Goal: Task Accomplishment & Management: Manage account settings

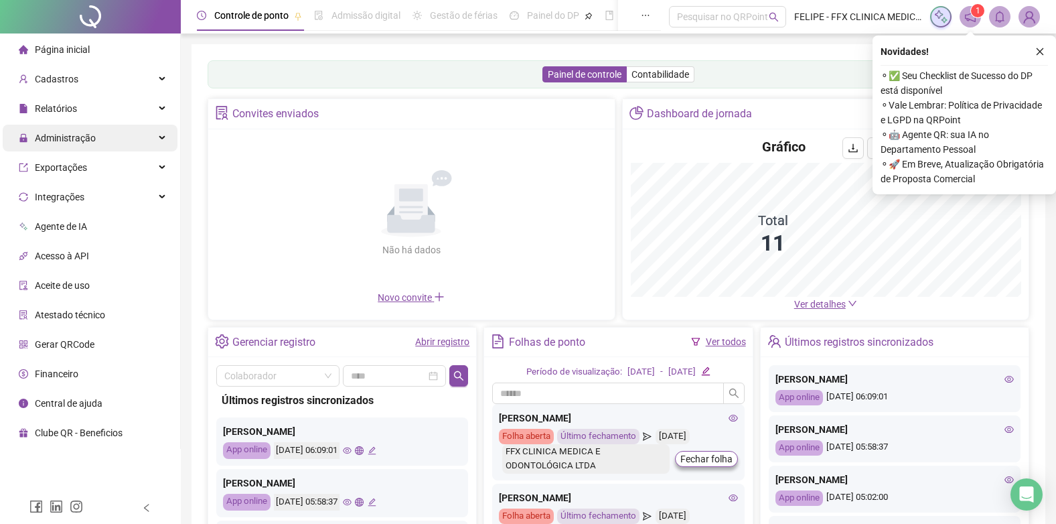
click at [102, 145] on div "Administração" at bounding box center [90, 138] width 175 height 27
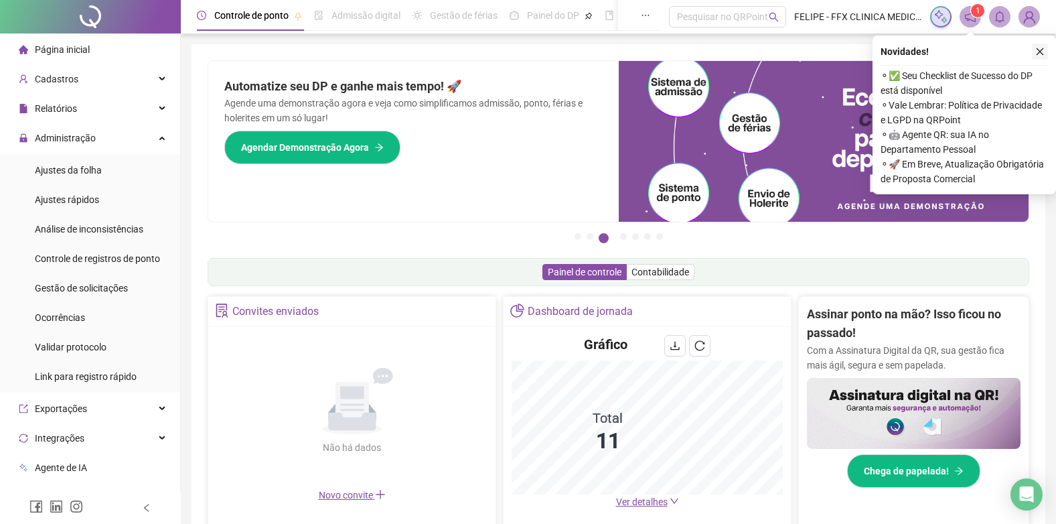
click at [1042, 52] on icon "close" at bounding box center [1040, 51] width 9 height 9
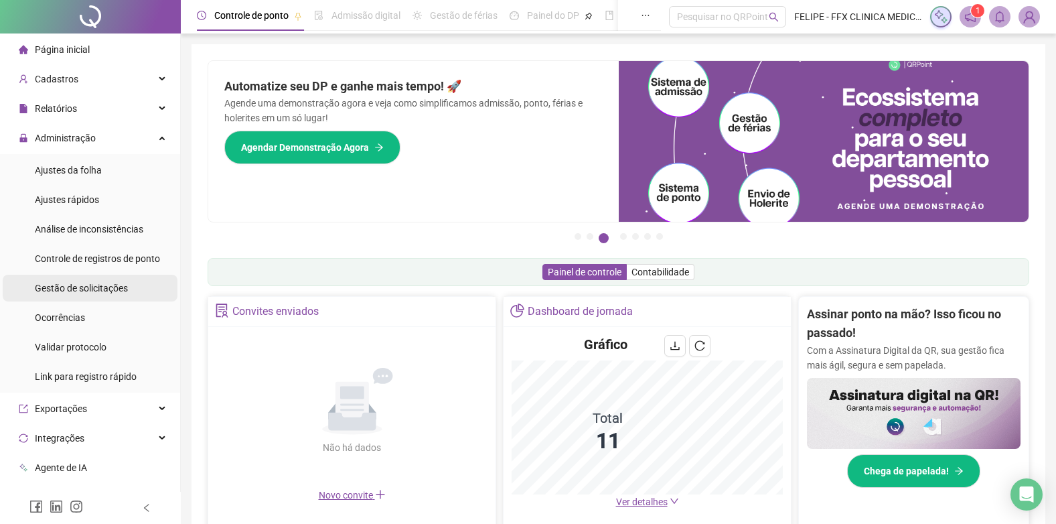
click at [87, 286] on span "Gestão de solicitações" at bounding box center [81, 288] width 93 height 11
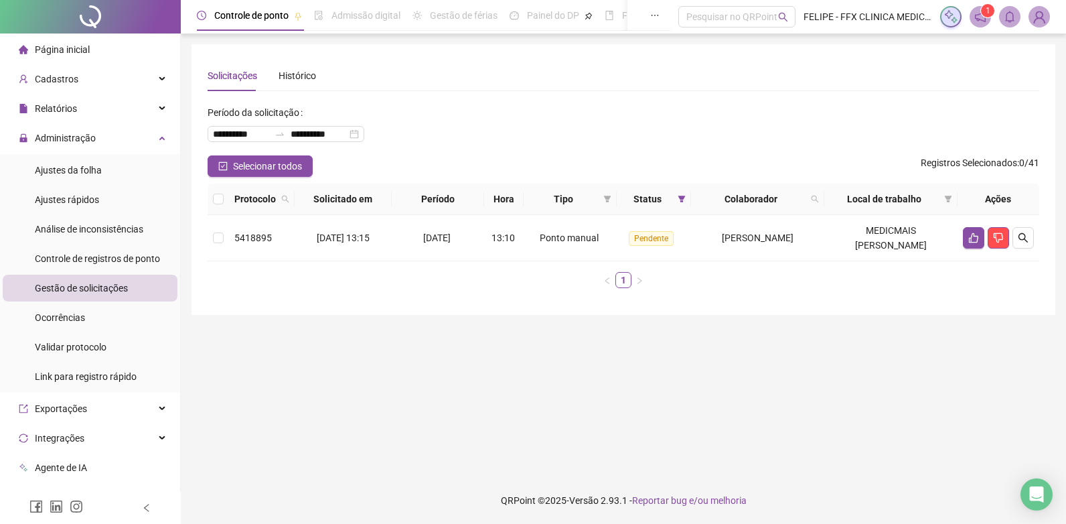
click at [511, 386] on main "**********" at bounding box center [624, 255] width 864 height 422
click at [971, 237] on icon "like" at bounding box center [974, 237] width 11 height 11
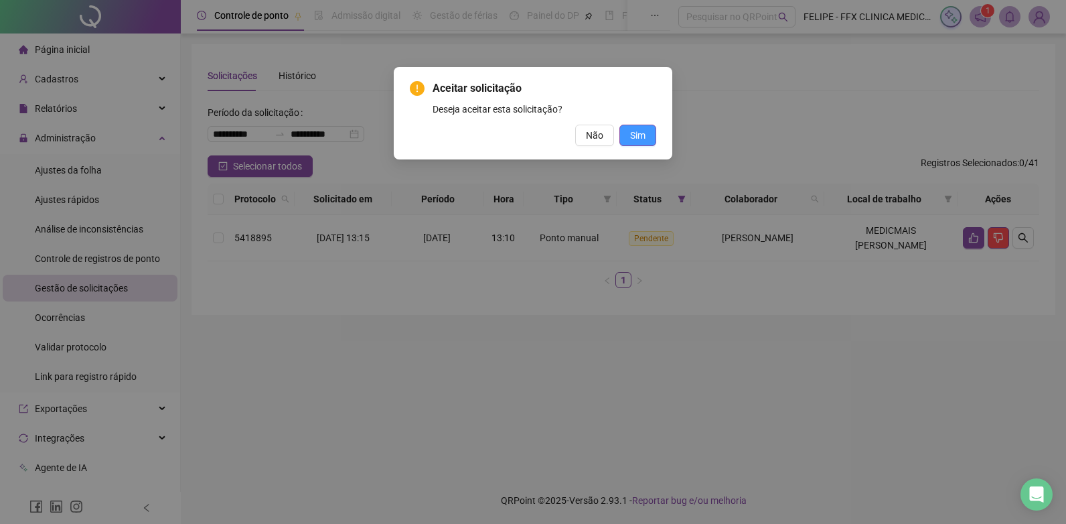
click at [642, 135] on span "Sim" at bounding box center [637, 135] width 15 height 15
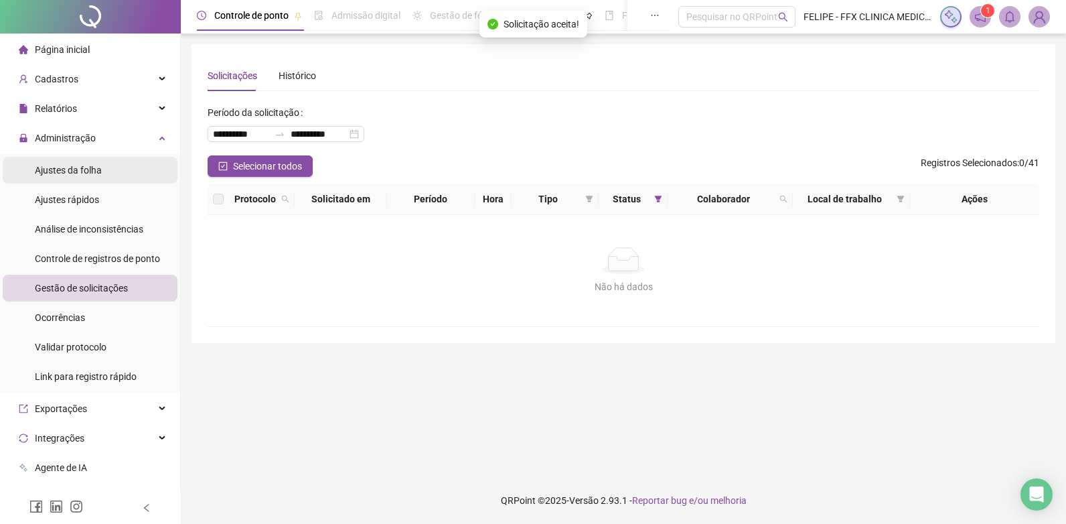
click at [104, 169] on li "Ajustes da folha" at bounding box center [90, 170] width 175 height 27
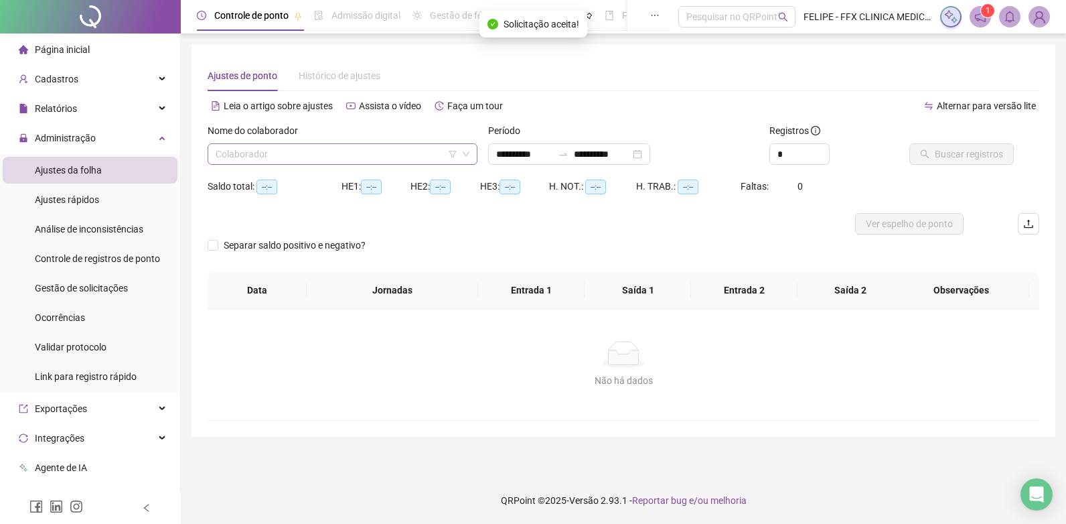
type input "**********"
click at [424, 155] on input "search" at bounding box center [337, 154] width 242 height 20
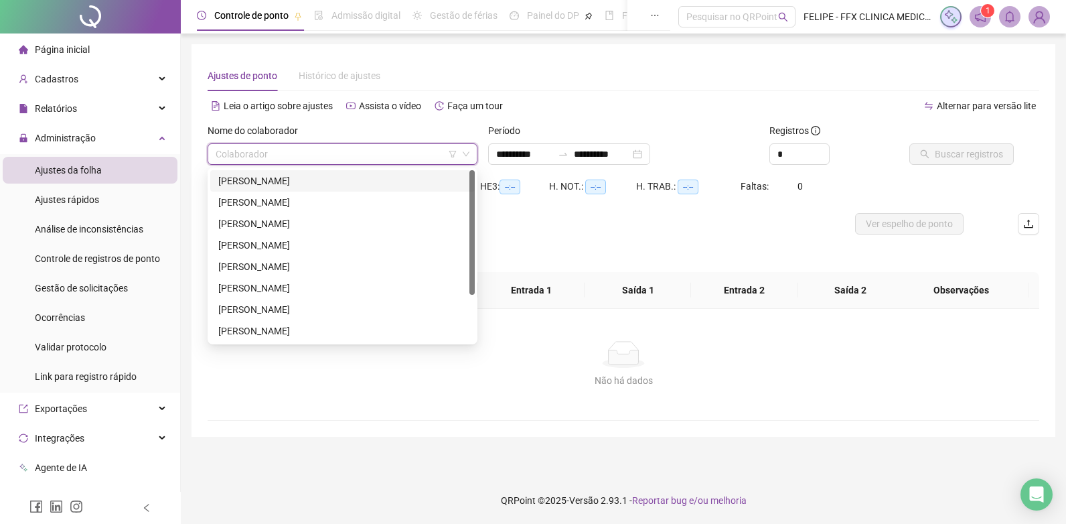
drag, startPoint x: 310, startPoint y: 179, endPoint x: 327, endPoint y: 175, distance: 17.2
click at [311, 179] on div "[PERSON_NAME]" at bounding box center [342, 180] width 248 height 15
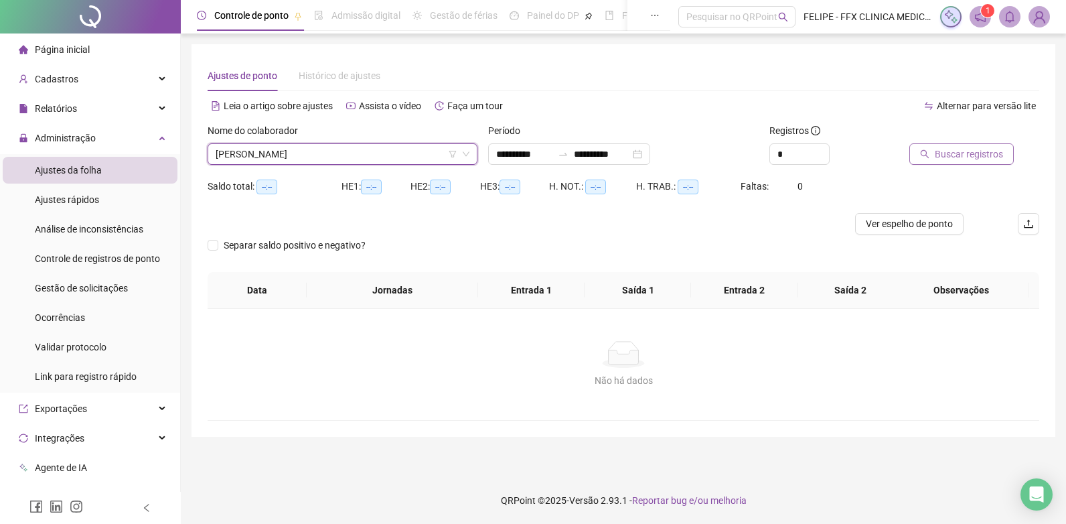
click at [972, 152] on span "Buscar registros" at bounding box center [969, 154] width 68 height 15
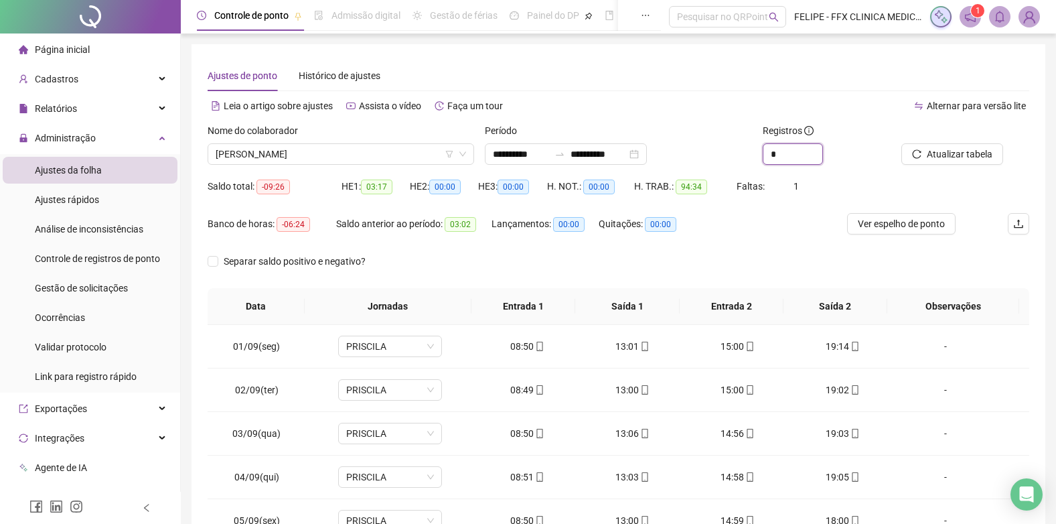
drag, startPoint x: 788, startPoint y: 154, endPoint x: 739, endPoint y: 156, distance: 48.9
click at [741, 156] on div "**********" at bounding box center [618, 149] width 833 height 52
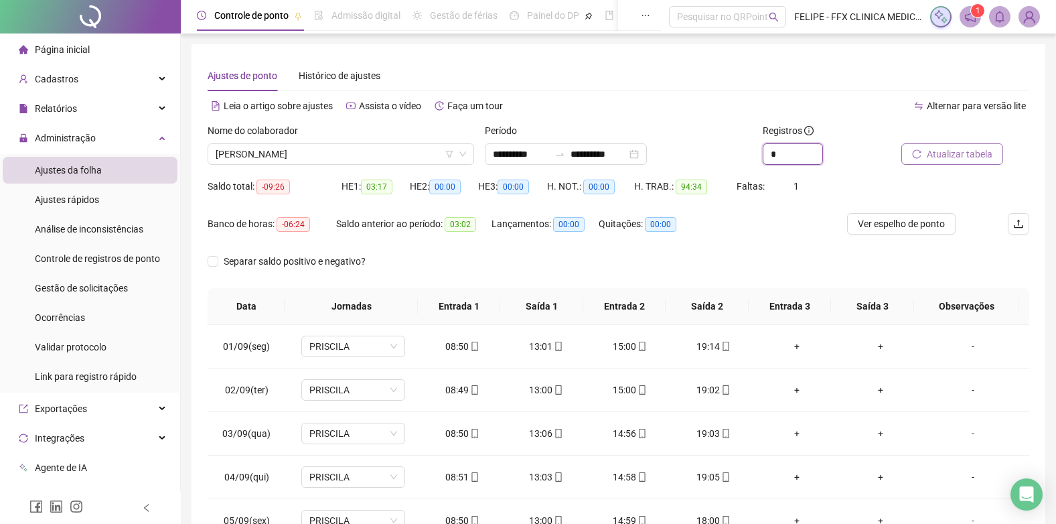
type input "*"
click at [938, 148] on span "Atualizar tabela" at bounding box center [960, 154] width 66 height 15
click at [344, 159] on span "[PERSON_NAME]" at bounding box center [341, 154] width 251 height 20
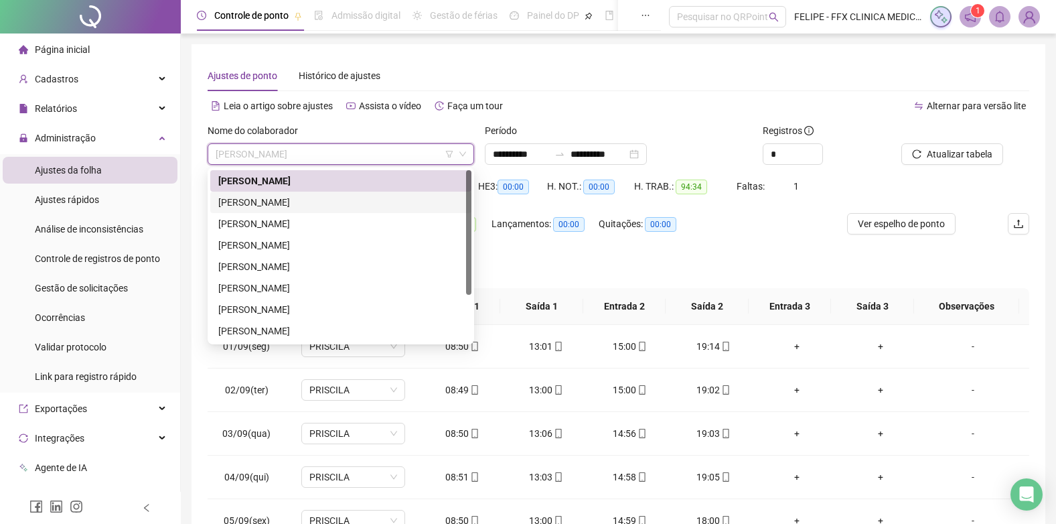
click at [319, 204] on div "[PERSON_NAME]" at bounding box center [340, 202] width 245 height 15
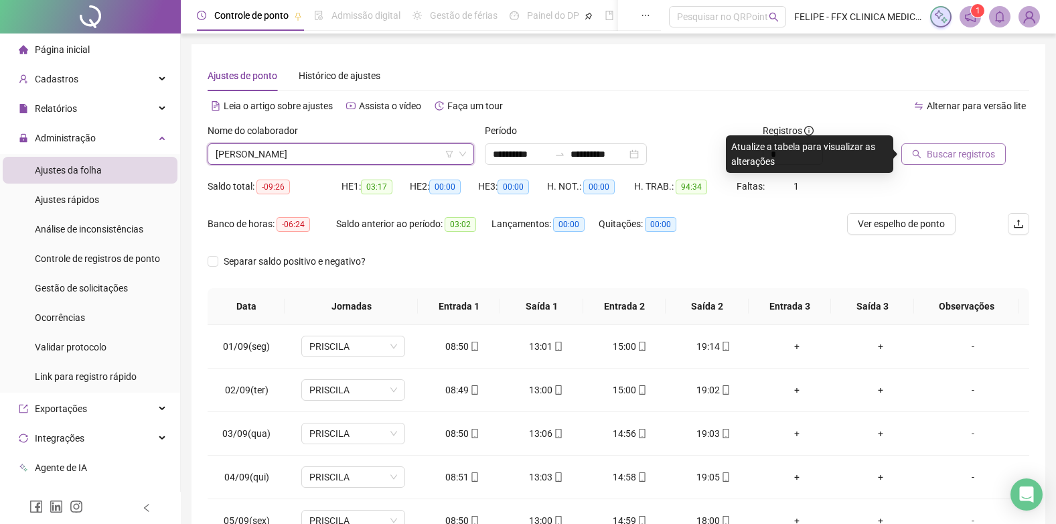
click at [950, 159] on span "Buscar registros" at bounding box center [961, 154] width 68 height 15
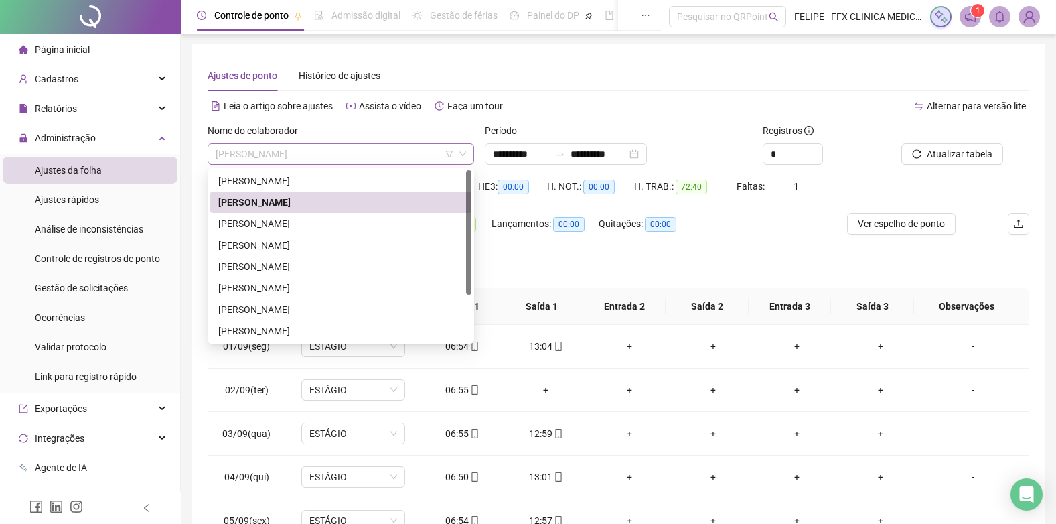
click at [370, 162] on span "[PERSON_NAME]" at bounding box center [341, 154] width 251 height 20
click at [327, 222] on div "[PERSON_NAME]" at bounding box center [340, 223] width 245 height 15
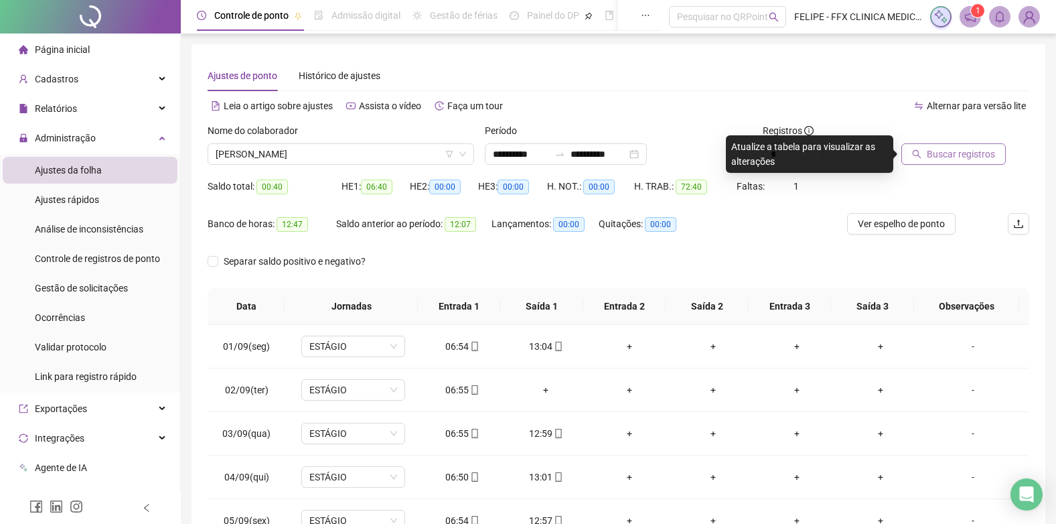
click at [940, 152] on span "Buscar registros" at bounding box center [961, 154] width 68 height 15
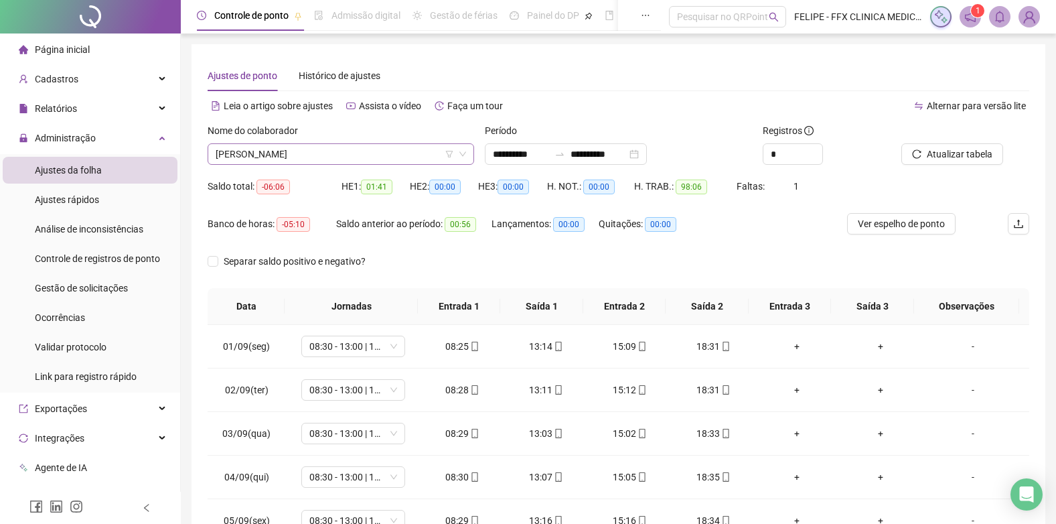
click at [329, 149] on span "[PERSON_NAME]" at bounding box center [341, 154] width 251 height 20
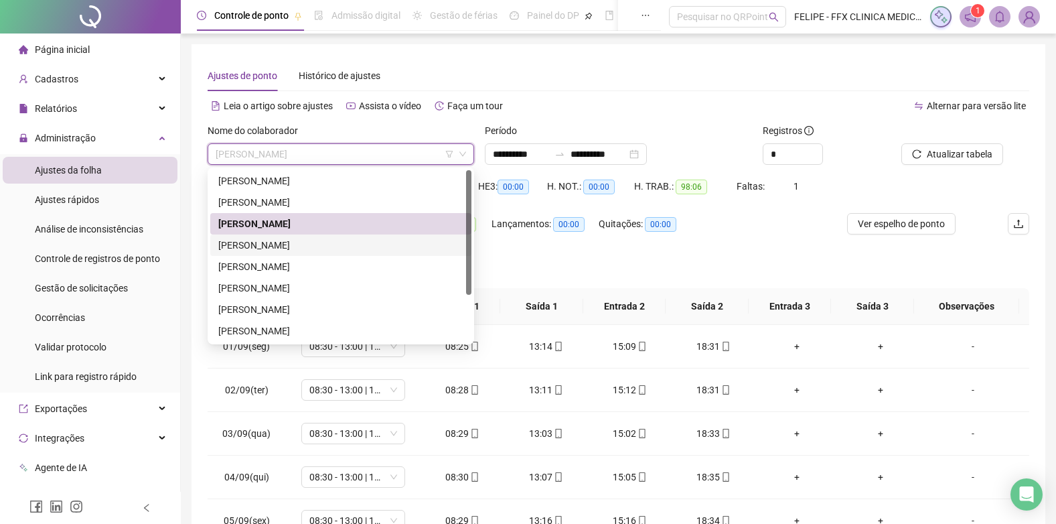
click at [313, 246] on div "[PERSON_NAME]" at bounding box center [340, 245] width 245 height 15
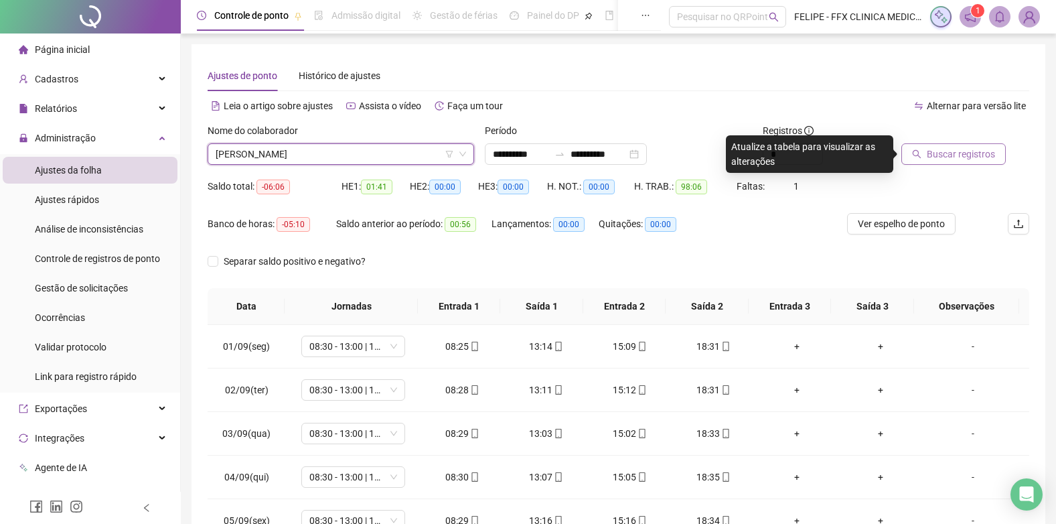
click at [924, 151] on button "Buscar registros" at bounding box center [954, 153] width 104 height 21
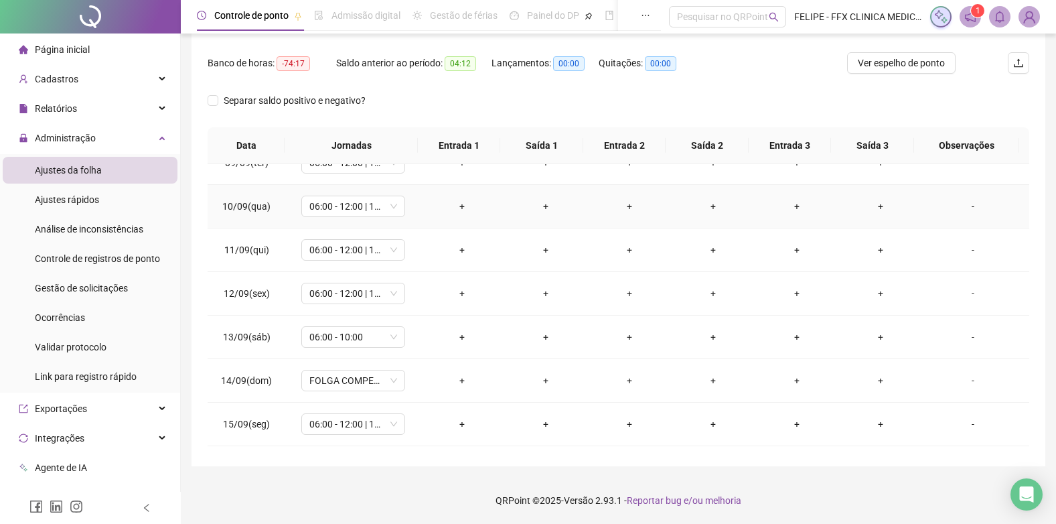
scroll to position [411, 0]
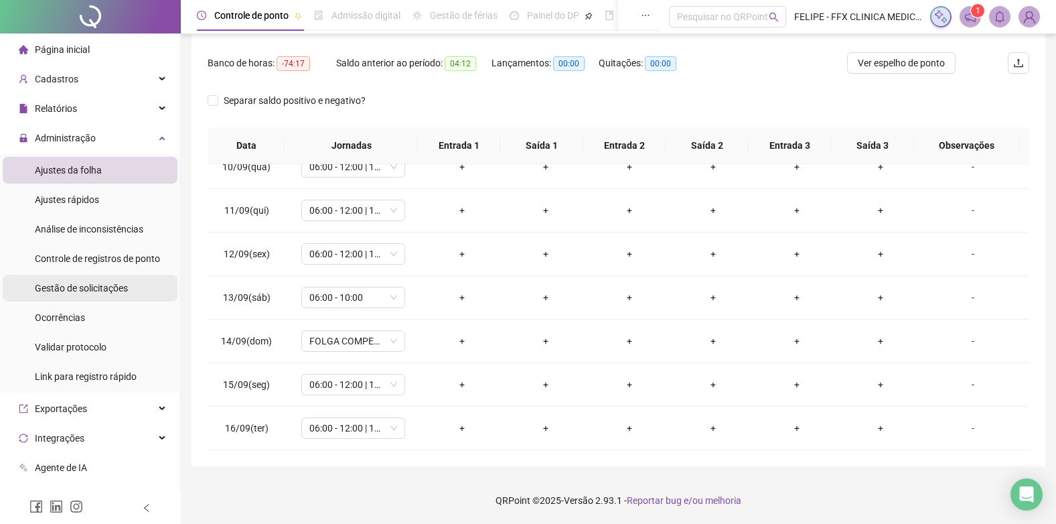
click at [110, 292] on span "Gestão de solicitações" at bounding box center [81, 288] width 93 height 11
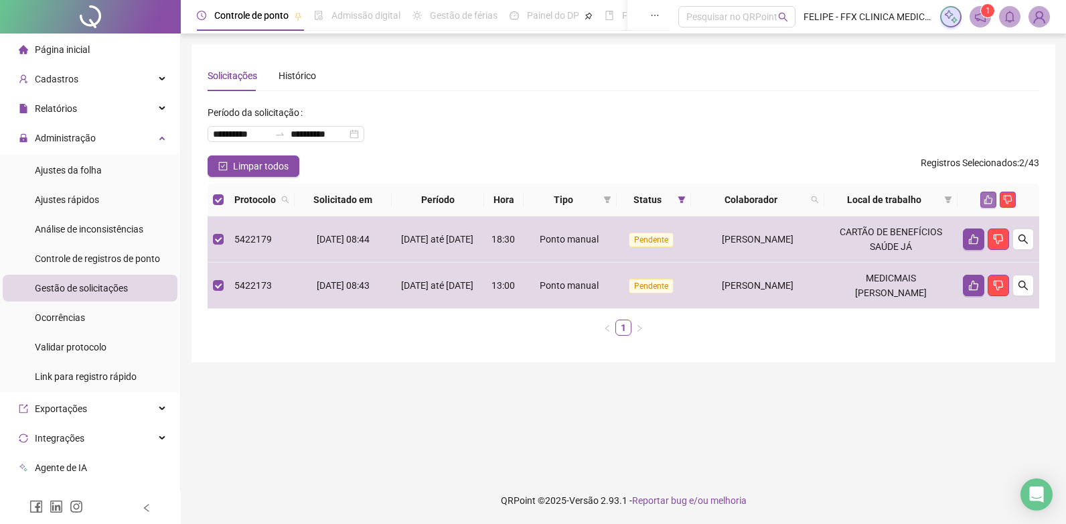
click at [989, 200] on icon "like" at bounding box center [988, 199] width 9 height 9
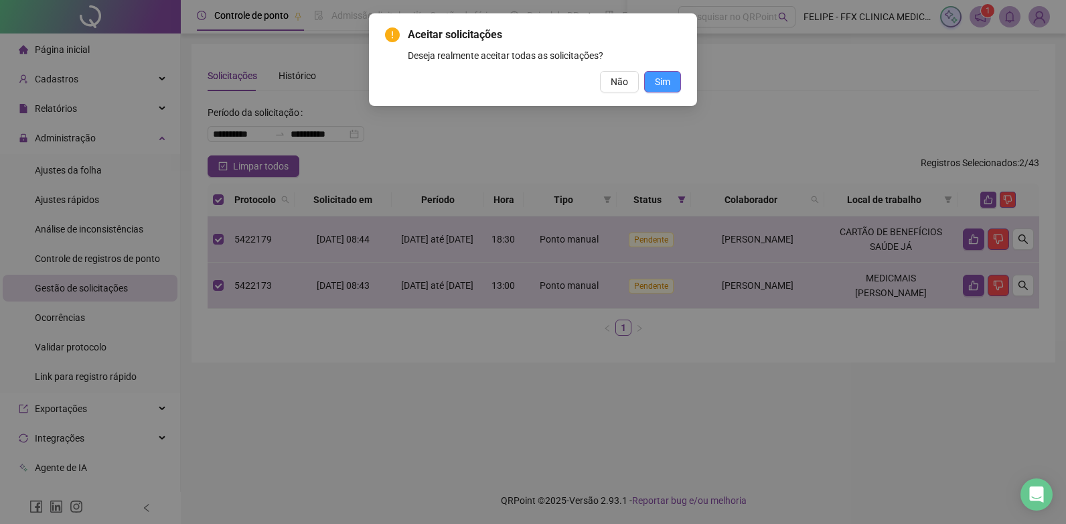
click at [666, 85] on span "Sim" at bounding box center [662, 81] width 15 height 15
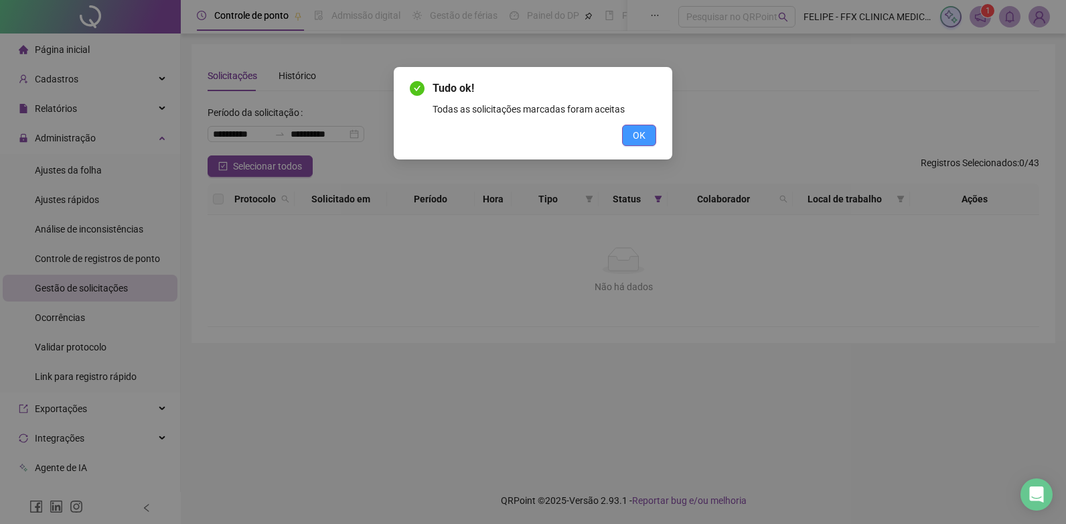
click at [638, 139] on span "OK" at bounding box center [639, 135] width 13 height 15
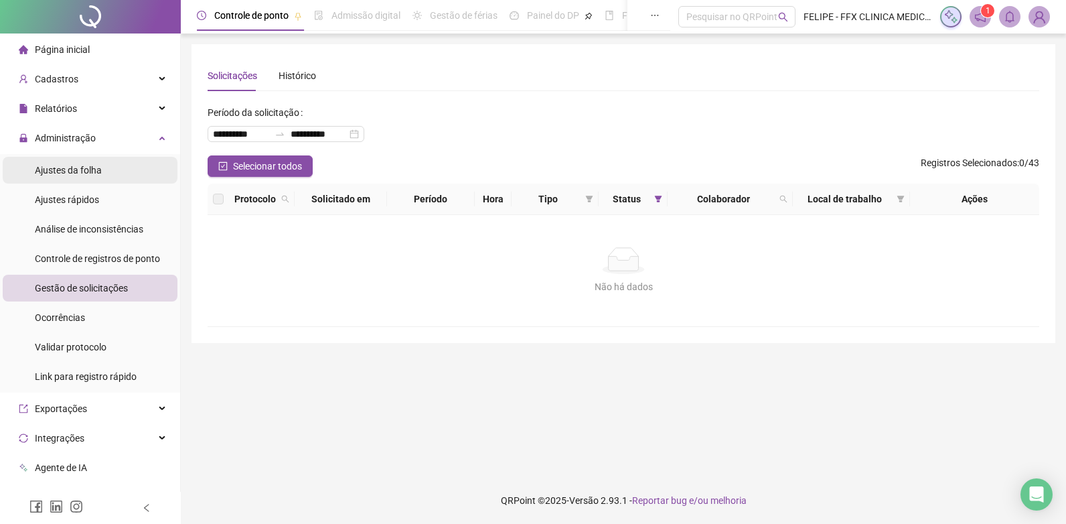
click at [37, 171] on span "Ajustes da folha" at bounding box center [68, 170] width 67 height 11
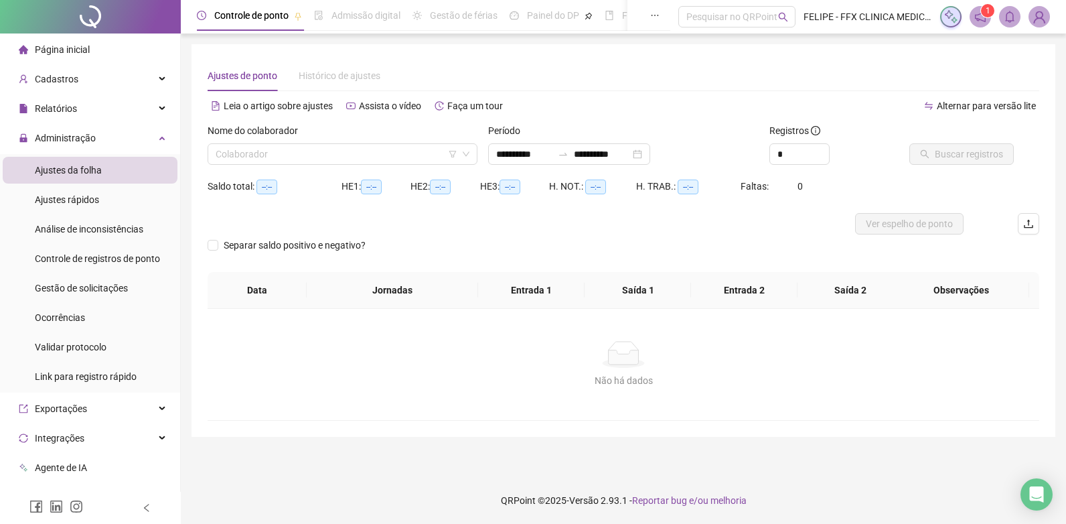
type input "**********"
click at [382, 153] on input "search" at bounding box center [337, 154] width 242 height 20
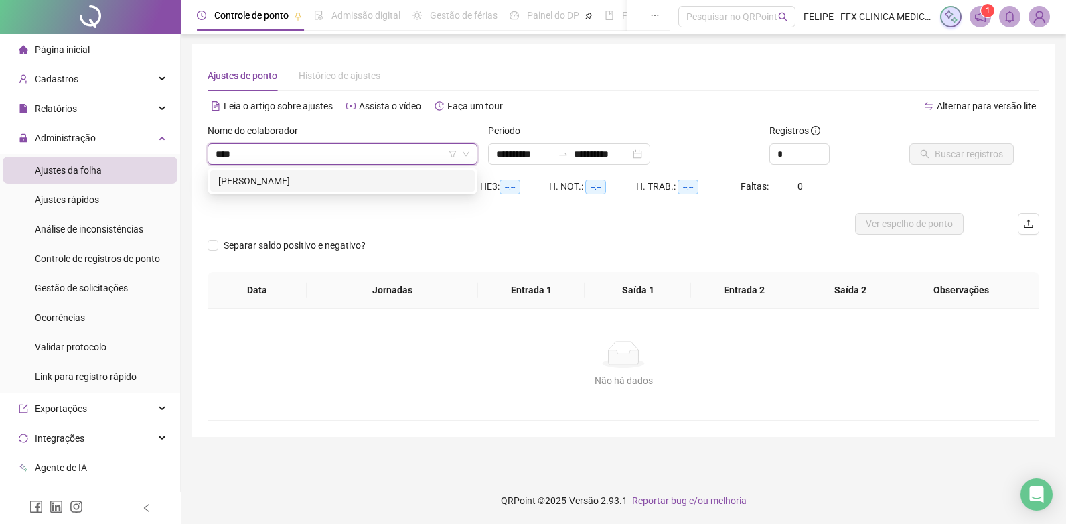
type input "*****"
click at [393, 173] on div "[PERSON_NAME]" at bounding box center [342, 180] width 265 height 21
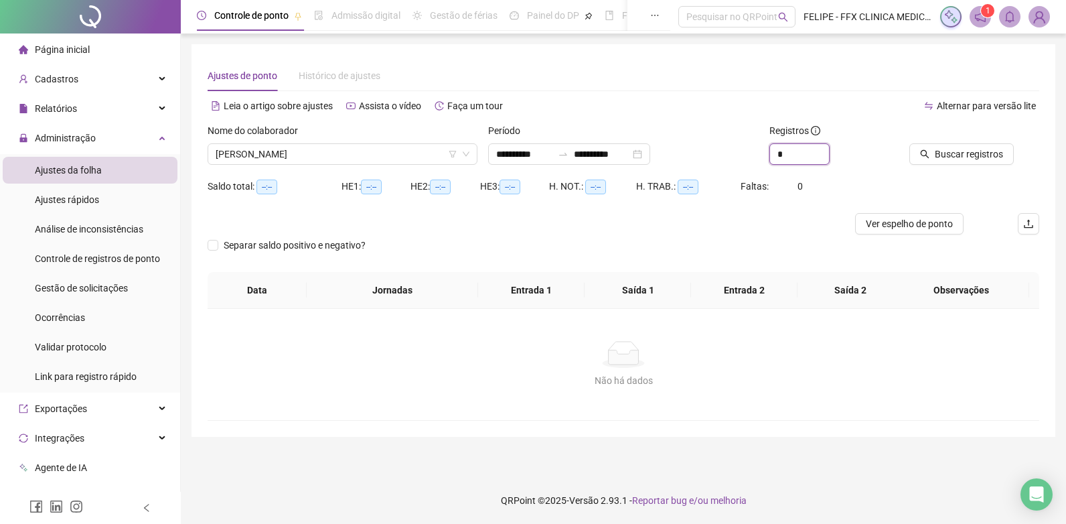
drag, startPoint x: 800, startPoint y: 160, endPoint x: 683, endPoint y: 159, distance: 116.6
click at [684, 157] on div "**********" at bounding box center [623, 149] width 843 height 52
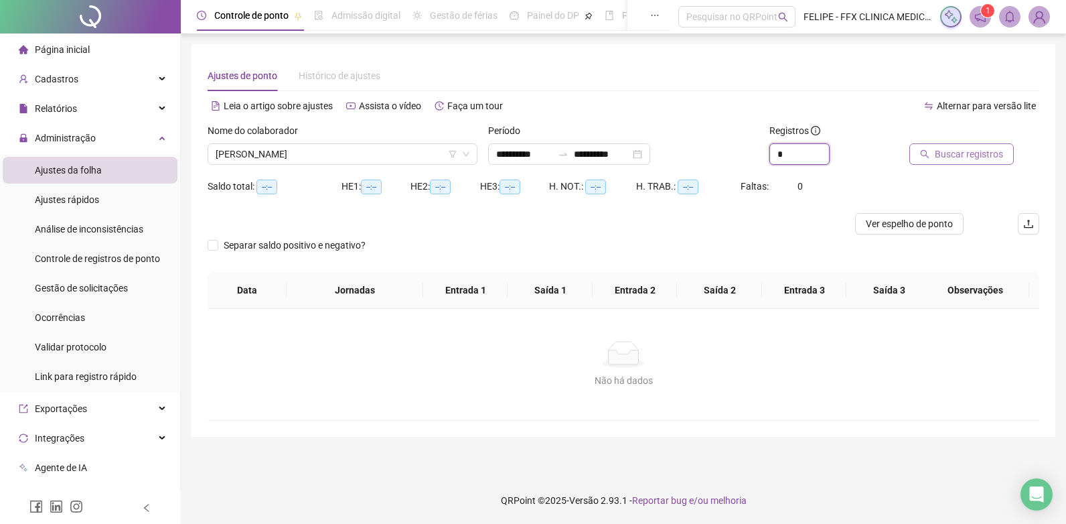
type input "*"
click at [958, 150] on span "Buscar registros" at bounding box center [969, 154] width 68 height 15
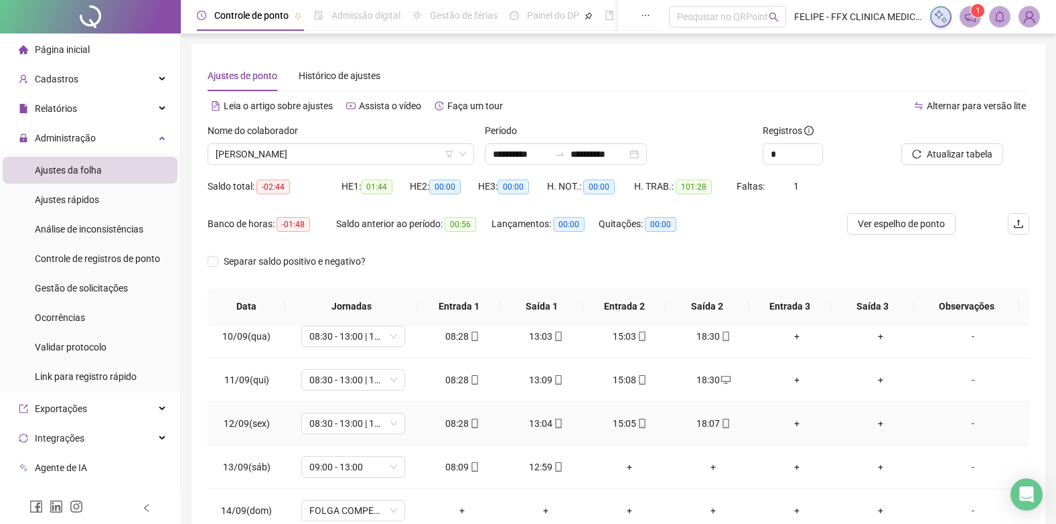
scroll to position [411, 0]
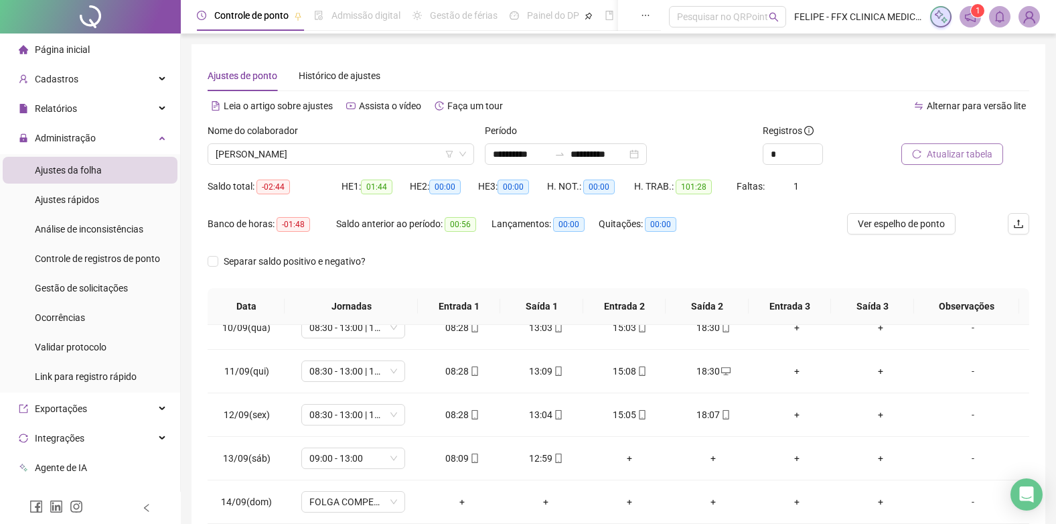
click at [933, 162] on button "Atualizar tabela" at bounding box center [953, 153] width 102 height 21
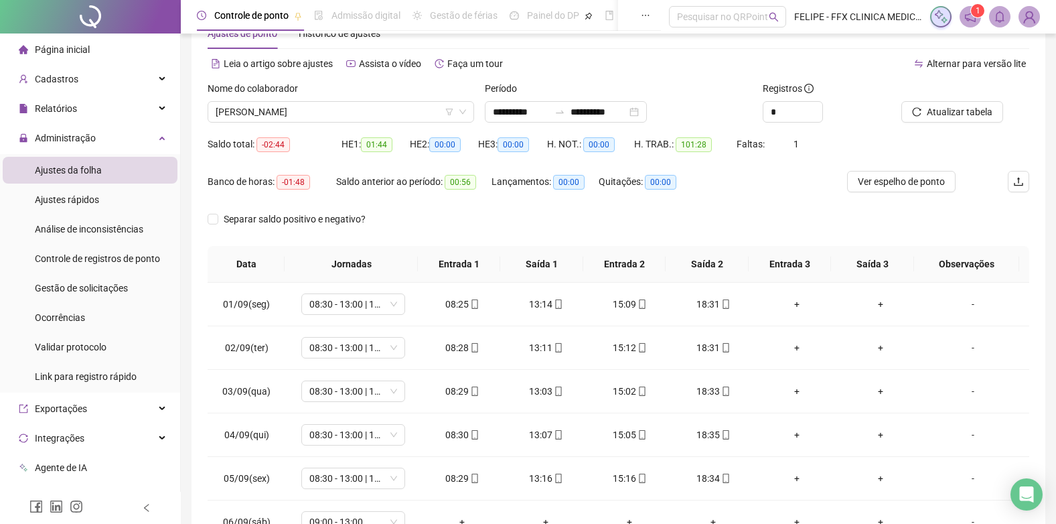
scroll to position [0, 0]
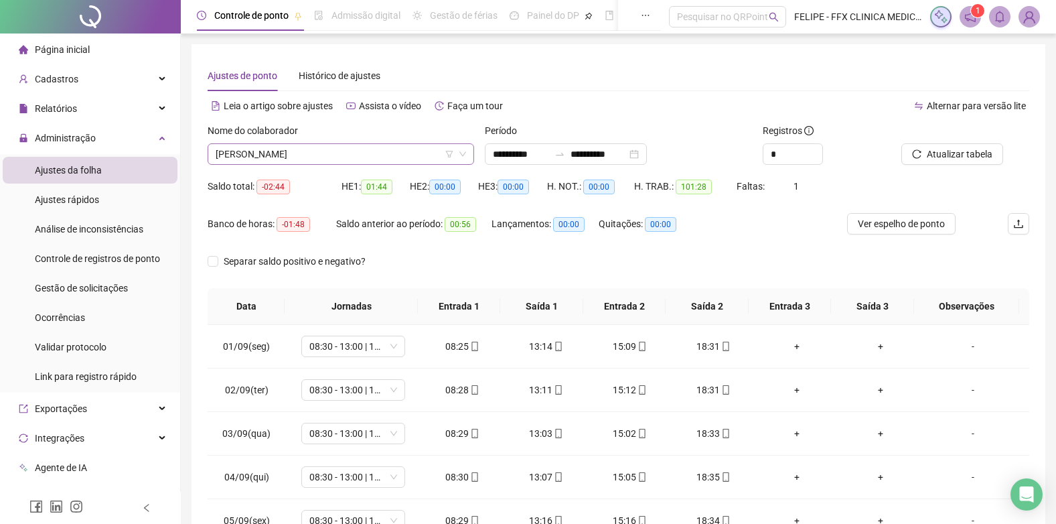
click at [404, 159] on span "[PERSON_NAME]" at bounding box center [341, 154] width 251 height 20
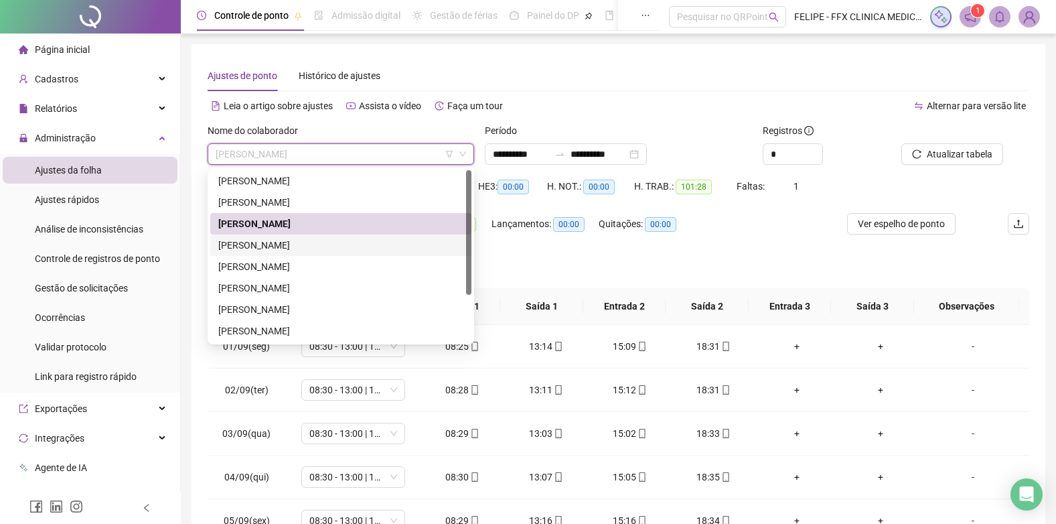
click at [295, 244] on div "[PERSON_NAME]" at bounding box center [340, 245] width 245 height 15
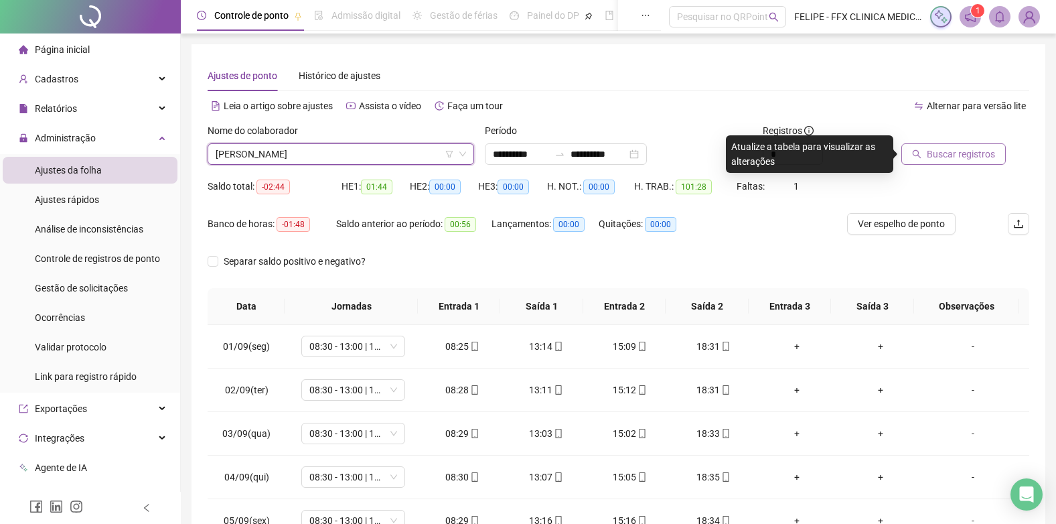
click at [925, 156] on button "Buscar registros" at bounding box center [954, 153] width 104 height 21
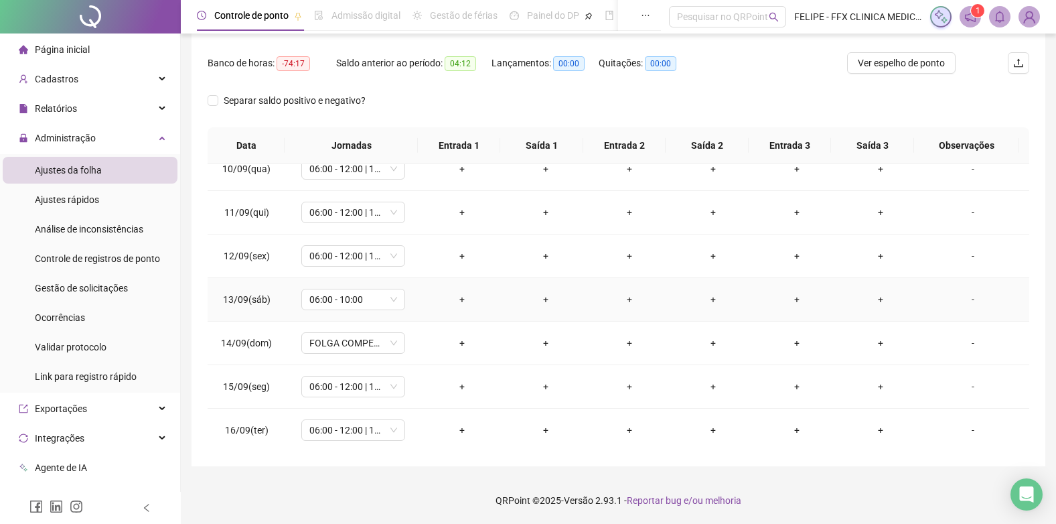
scroll to position [411, 0]
click at [76, 206] on div "Ajustes rápidos" at bounding box center [67, 199] width 64 height 27
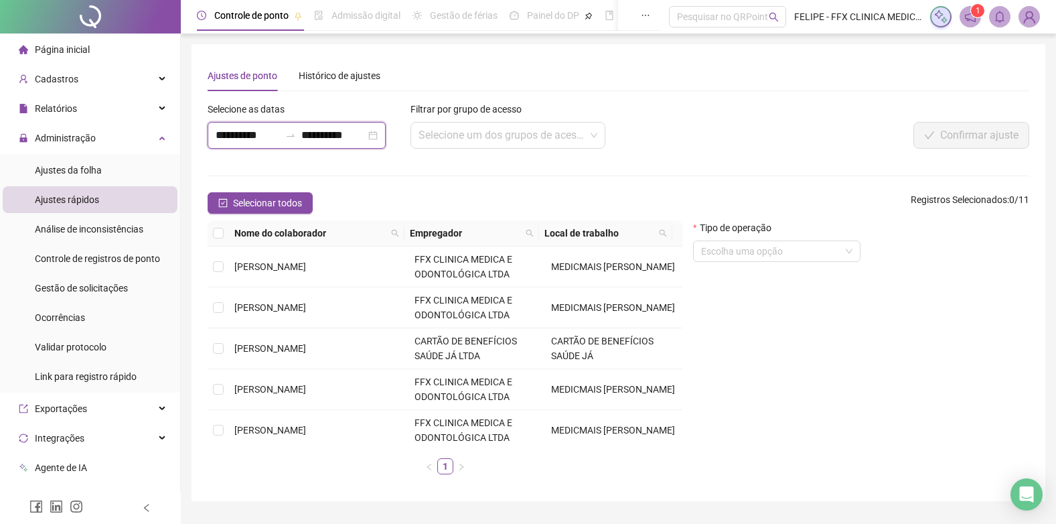
click at [247, 134] on input "**********" at bounding box center [248, 135] width 64 height 16
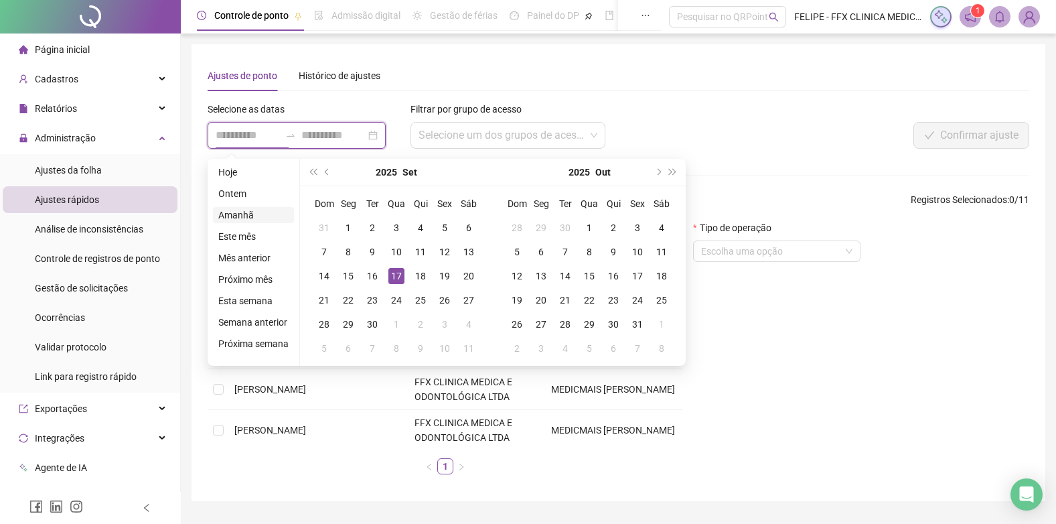
type input "**********"
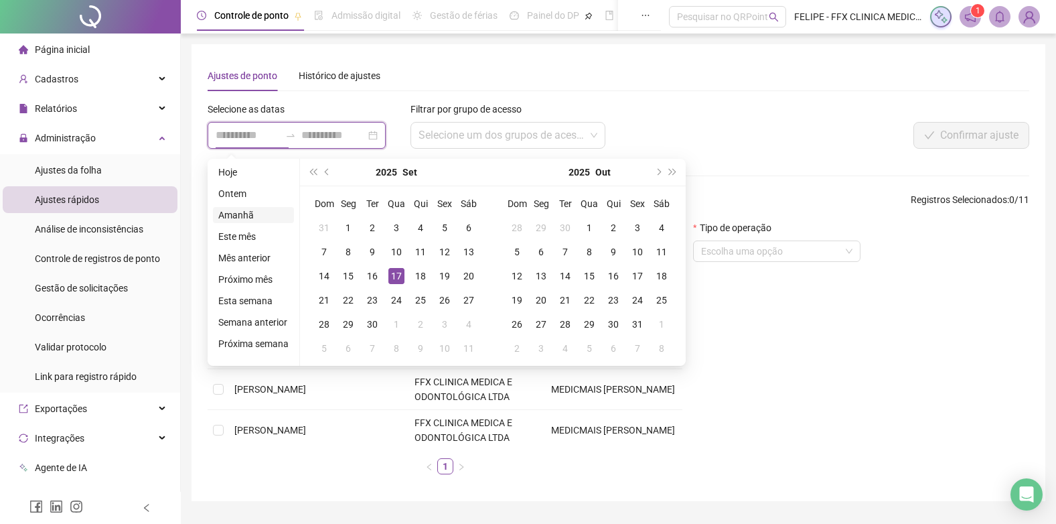
type input "**********"
click at [346, 255] on div "8" at bounding box center [348, 252] width 16 height 16
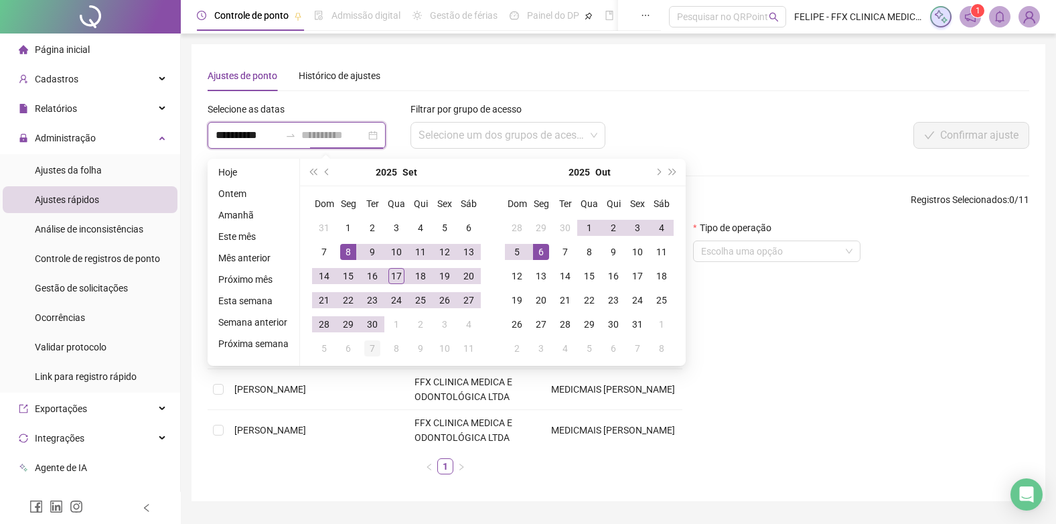
type input "**********"
click at [372, 350] on div "7" at bounding box center [372, 348] width 16 height 16
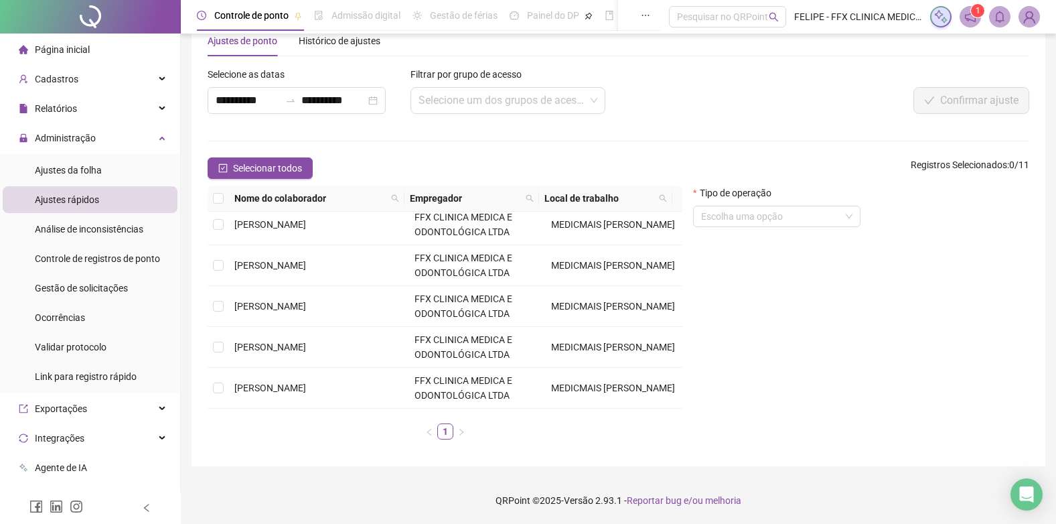
scroll to position [115, 0]
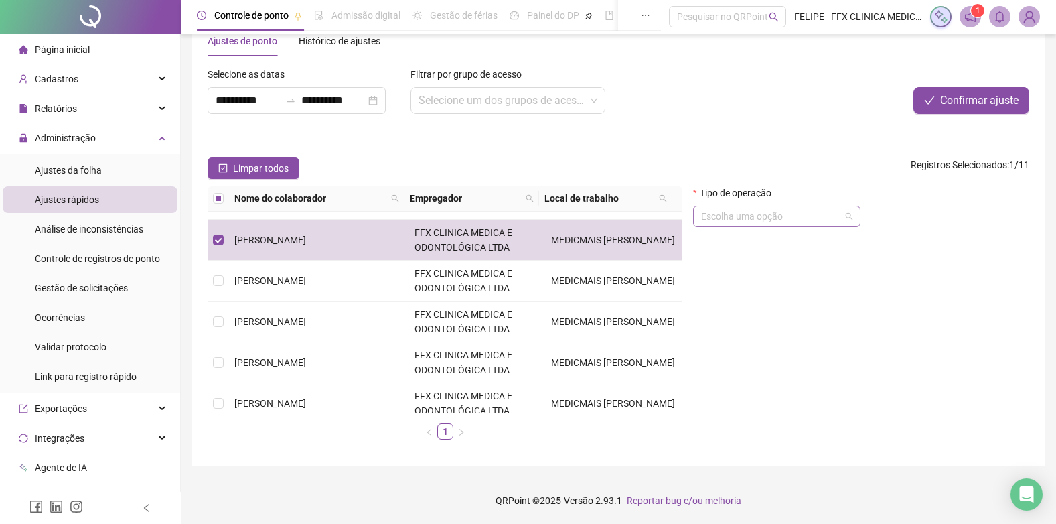
click at [752, 218] on input "search" at bounding box center [770, 216] width 139 height 20
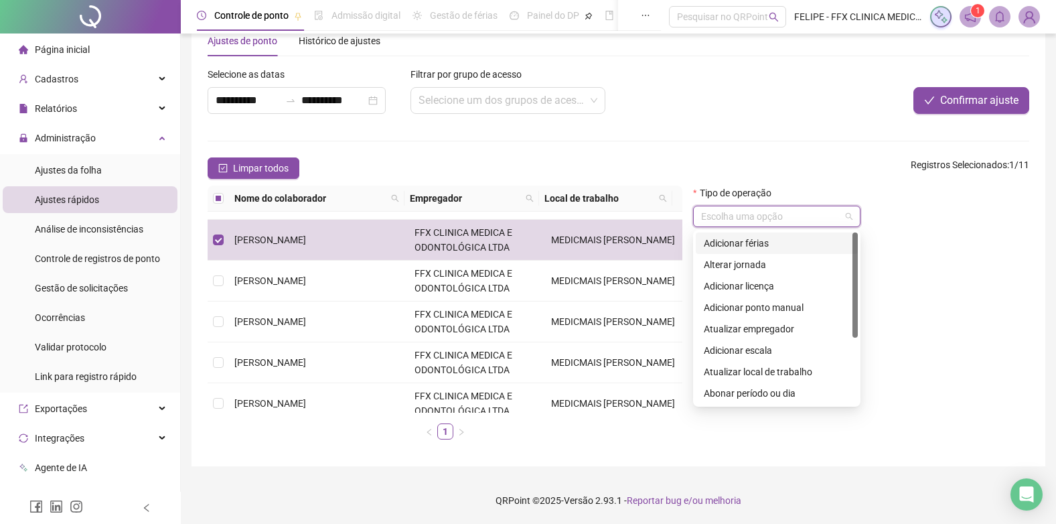
click at [760, 244] on div "Adicionar férias" at bounding box center [777, 243] width 146 height 15
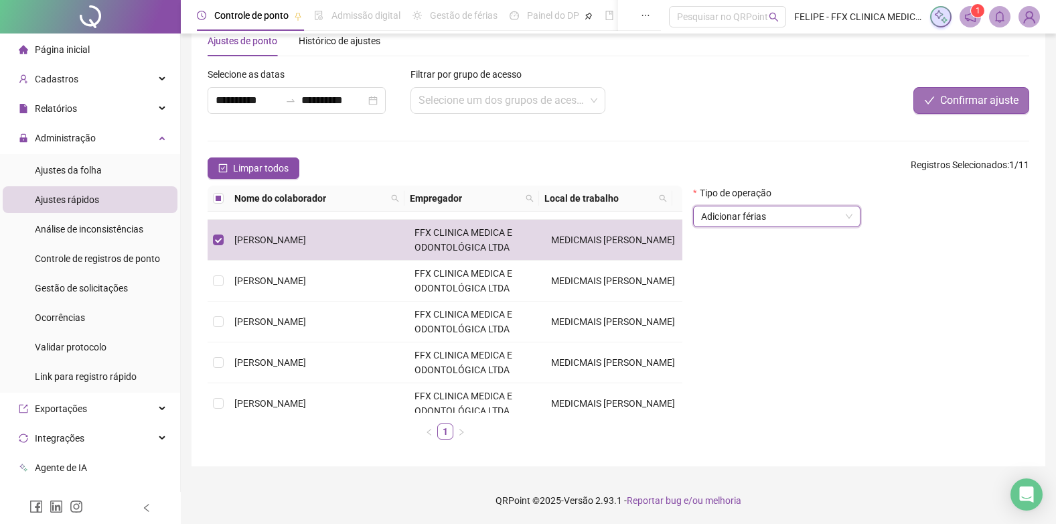
click at [948, 105] on span "Confirmar ajuste" at bounding box center [979, 100] width 78 height 16
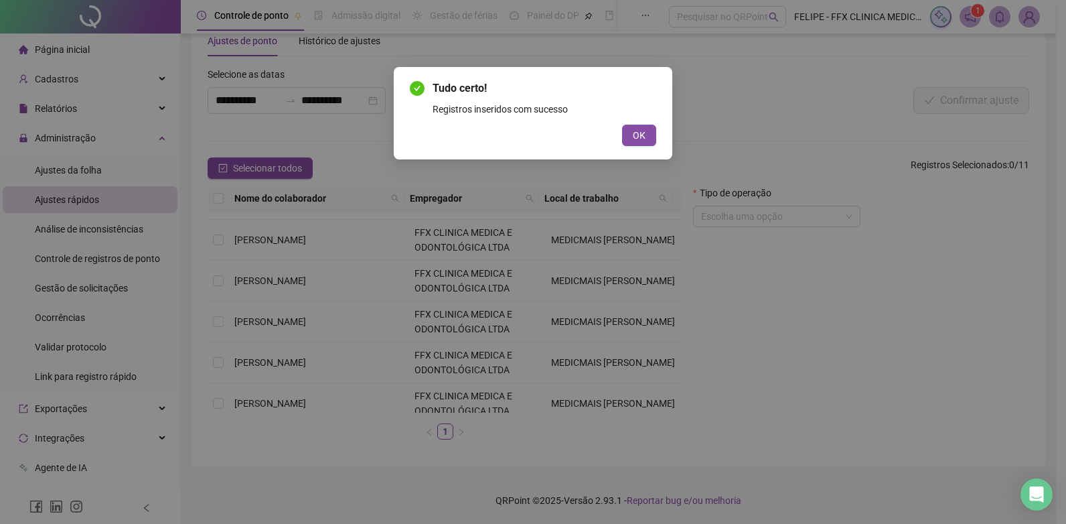
click at [648, 122] on div "Tudo certo! Registros inseridos com sucesso OK" at bounding box center [533, 113] width 246 height 66
click at [648, 136] on button "OK" at bounding box center [639, 135] width 34 height 21
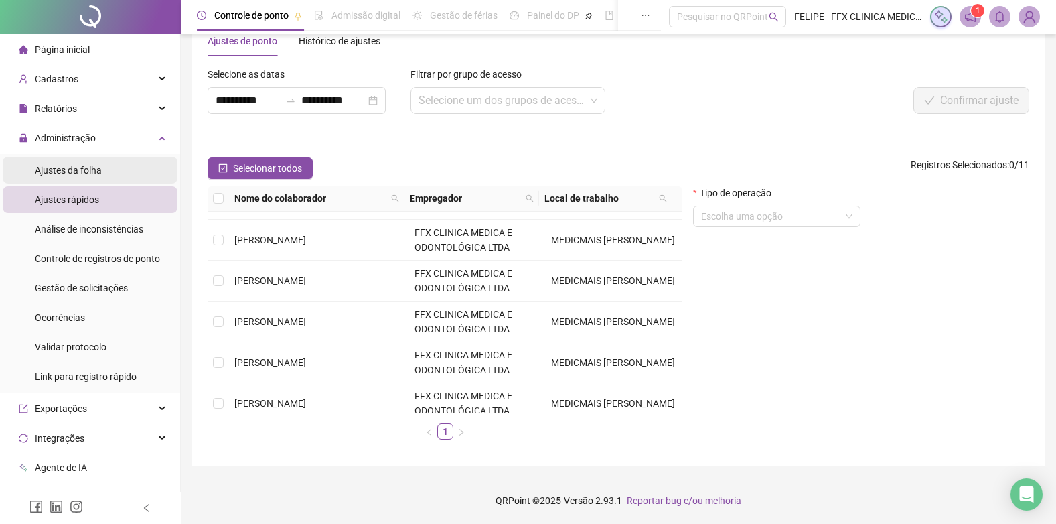
click at [103, 162] on li "Ajustes da folha" at bounding box center [90, 170] width 175 height 27
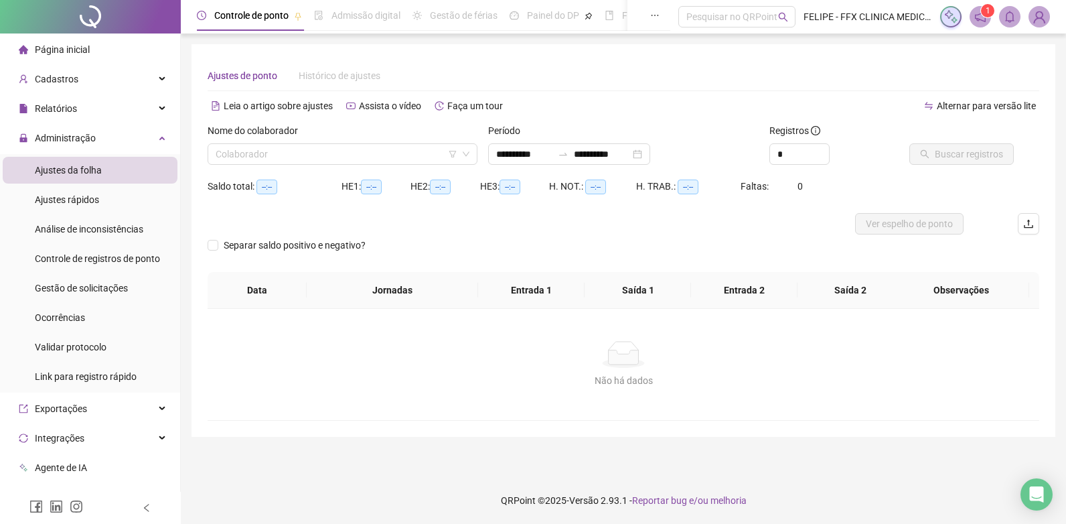
type input "**********"
click at [289, 157] on input "search" at bounding box center [337, 154] width 242 height 20
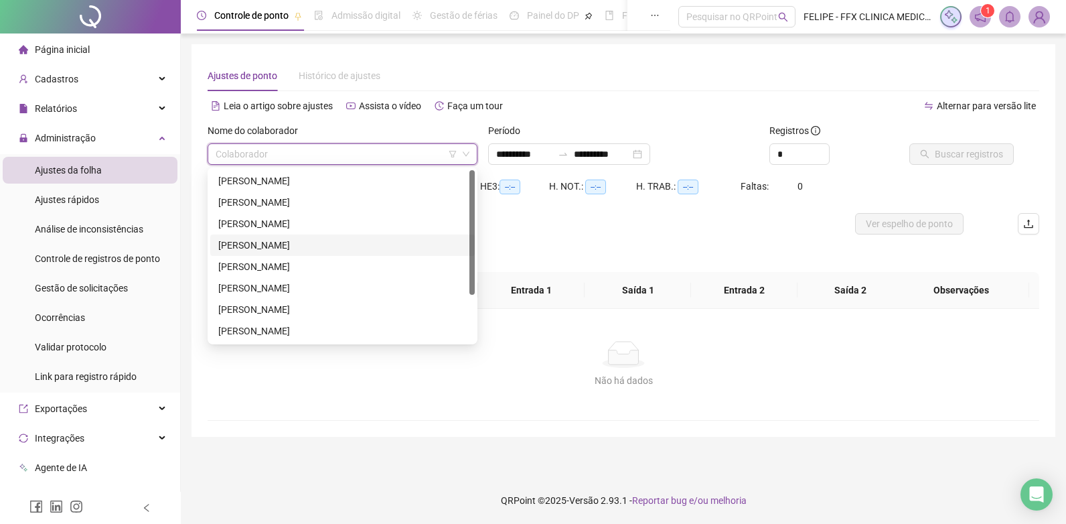
click at [264, 248] on div "[PERSON_NAME]" at bounding box center [342, 245] width 248 height 15
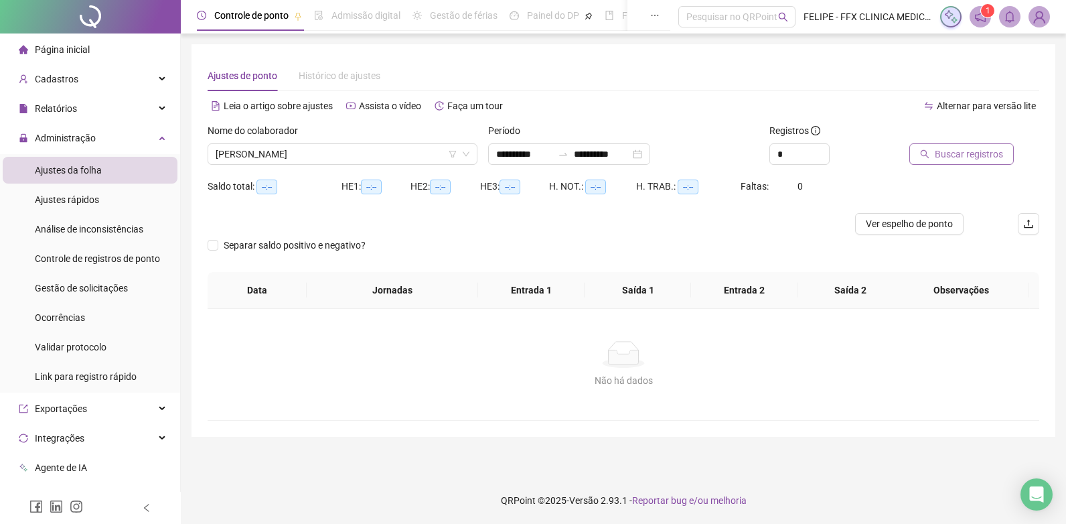
click at [965, 155] on span "Buscar registros" at bounding box center [969, 154] width 68 height 15
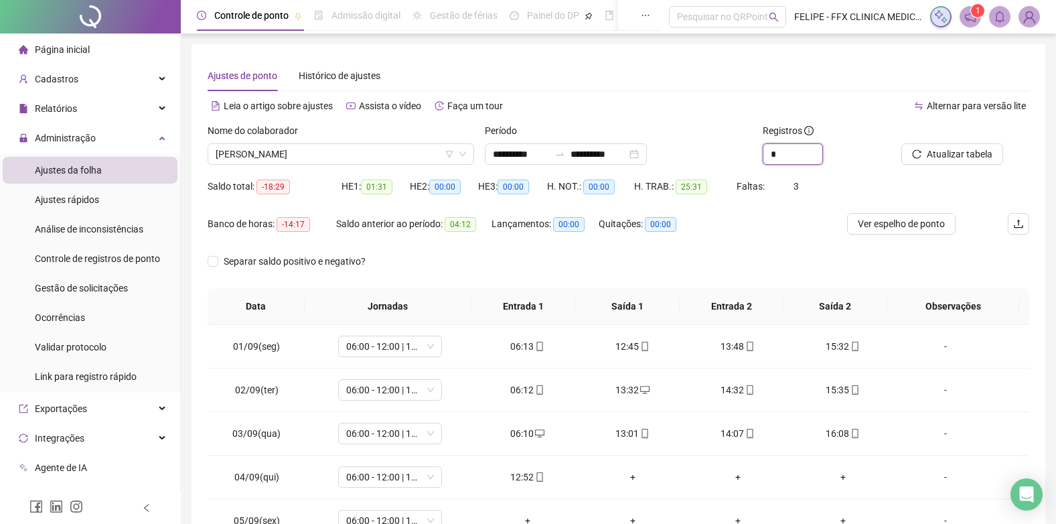
click at [795, 158] on input "*" at bounding box center [793, 154] width 59 height 20
drag, startPoint x: 795, startPoint y: 158, endPoint x: 787, endPoint y: 157, distance: 8.1
click at [787, 157] on input "*" at bounding box center [793, 154] width 59 height 20
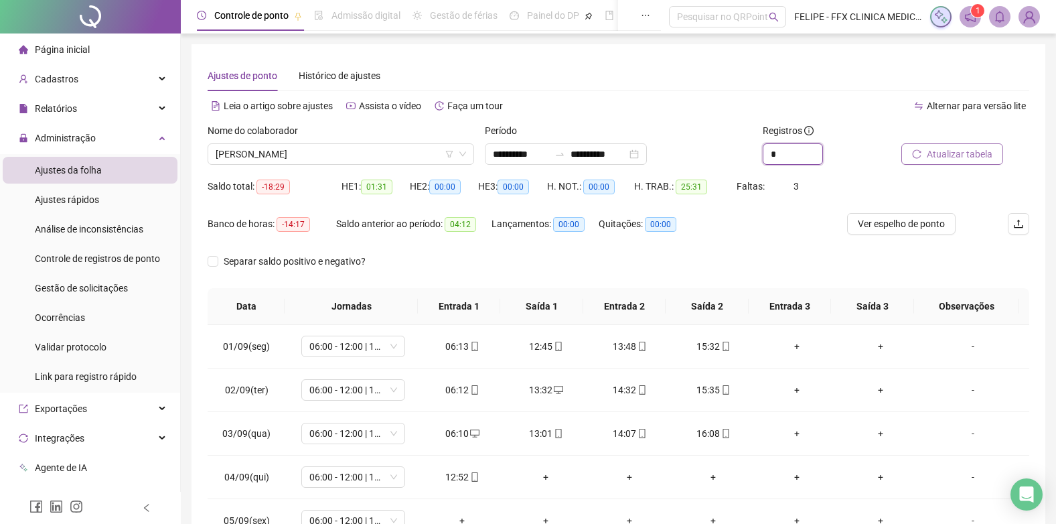
type input "*"
click at [937, 154] on span "Atualizar tabela" at bounding box center [960, 154] width 66 height 15
click at [945, 152] on span "Atualizar tabela" at bounding box center [960, 154] width 66 height 15
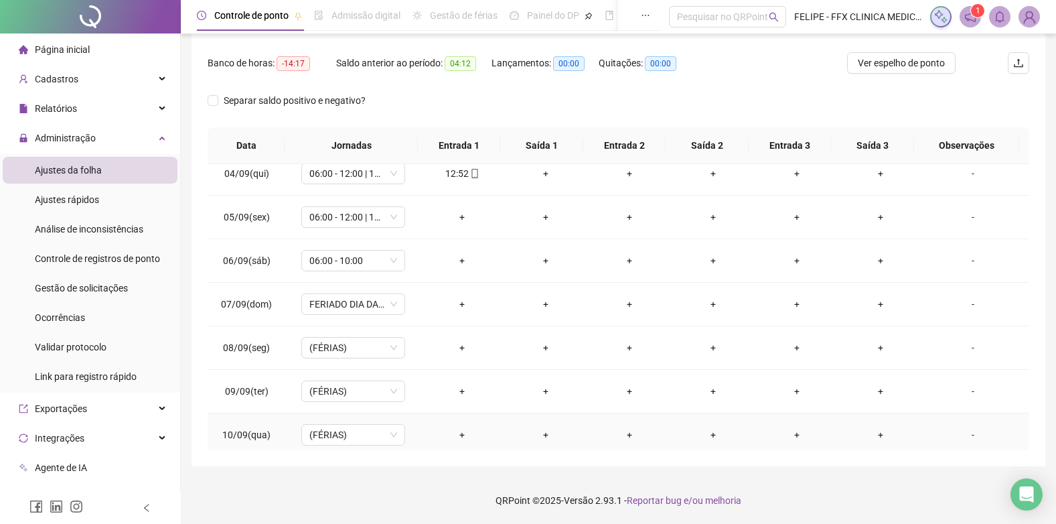
scroll to position [9, 0]
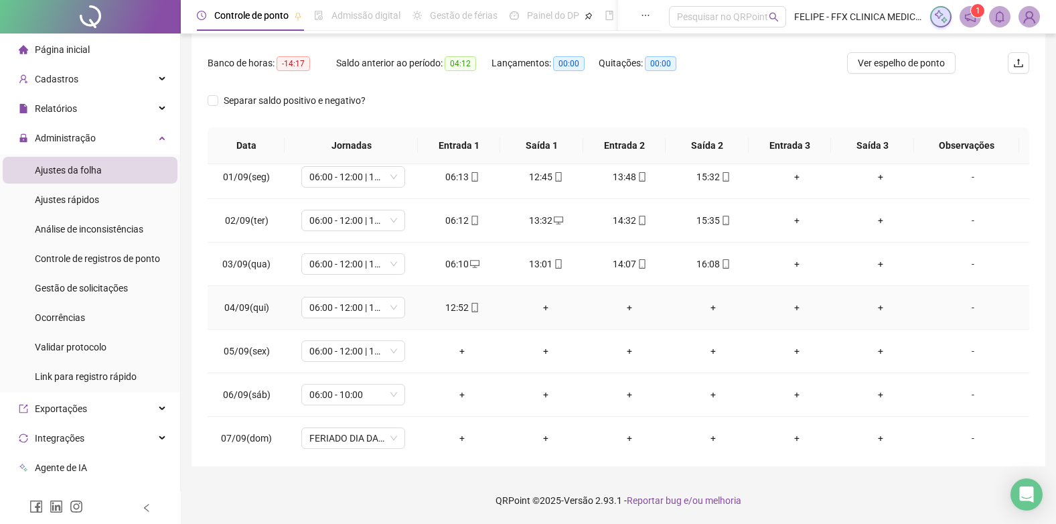
click at [540, 307] on div "+" at bounding box center [546, 307] width 62 height 15
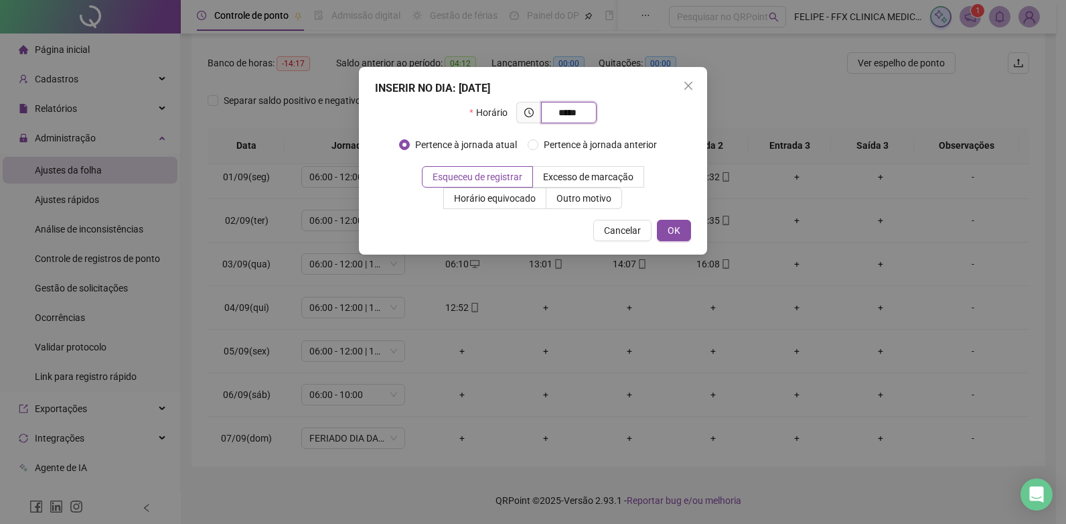
type input "*****"
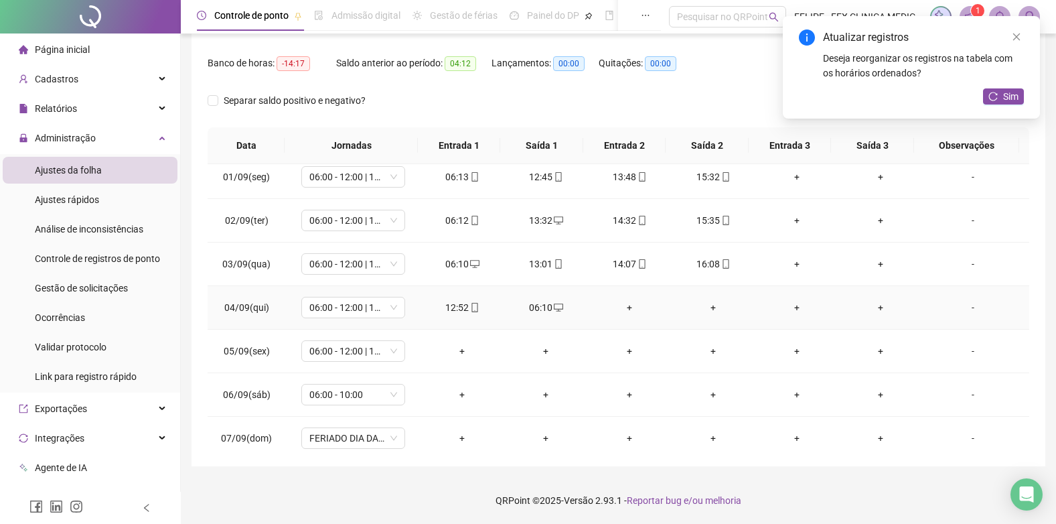
click at [626, 309] on div "+" at bounding box center [630, 307] width 62 height 15
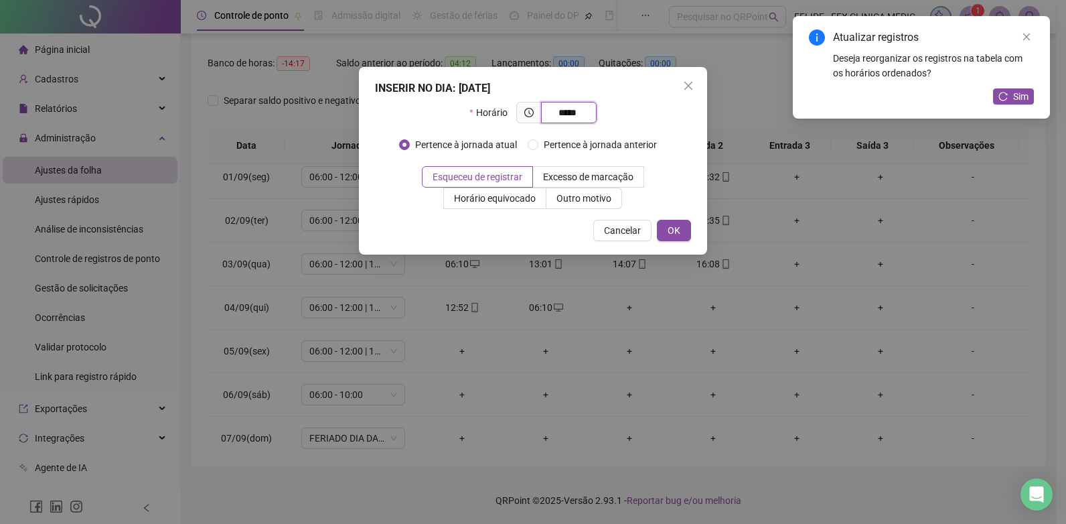
type input "*****"
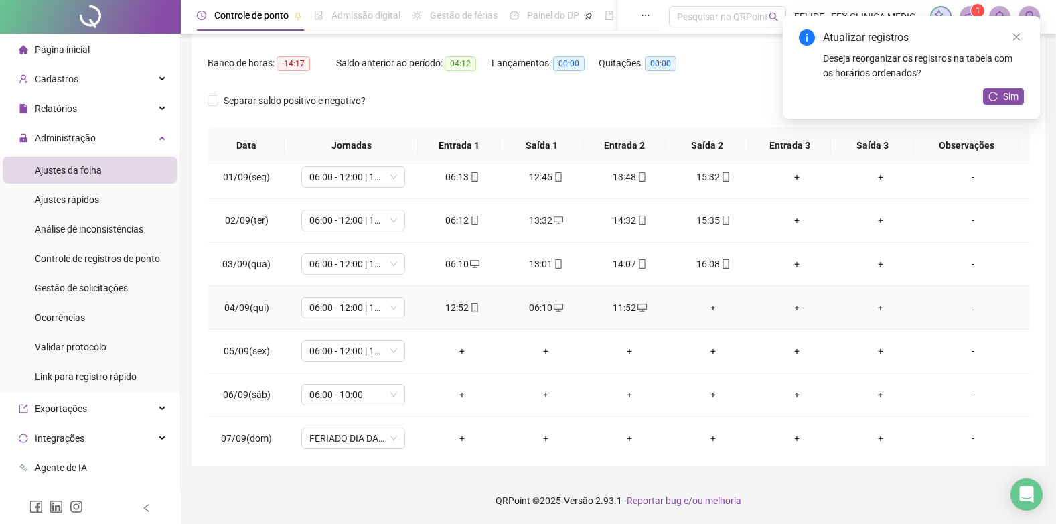
click at [711, 306] on div "+" at bounding box center [714, 307] width 62 height 15
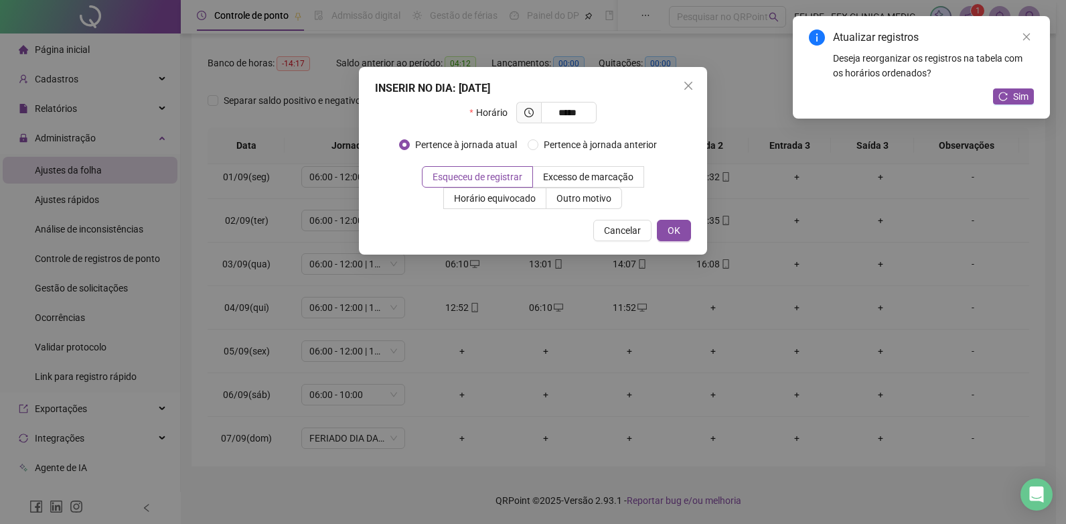
type input "*****"
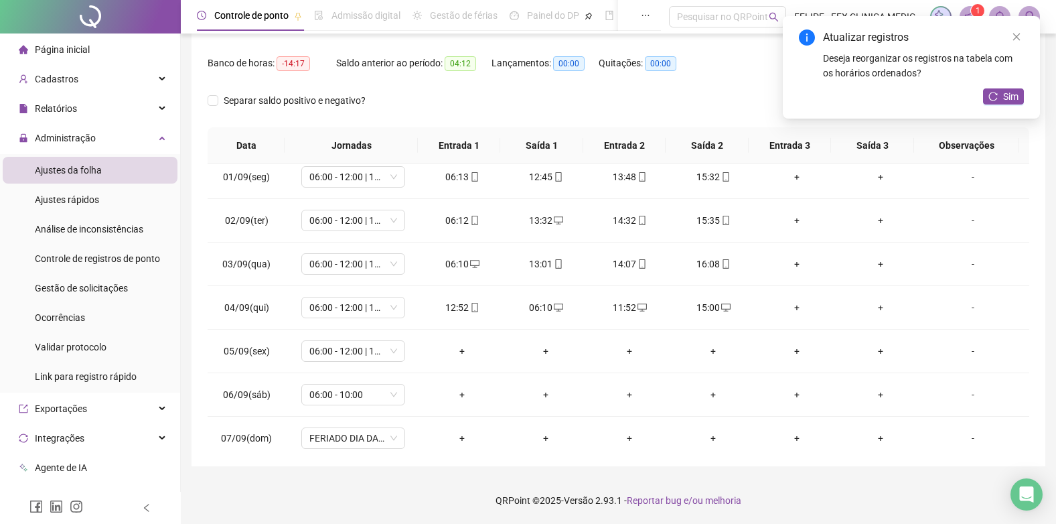
click at [627, 98] on div "Separar saldo positivo e negativo?" at bounding box center [619, 109] width 822 height 38
click at [1005, 97] on span "Sim" at bounding box center [1010, 96] width 15 height 15
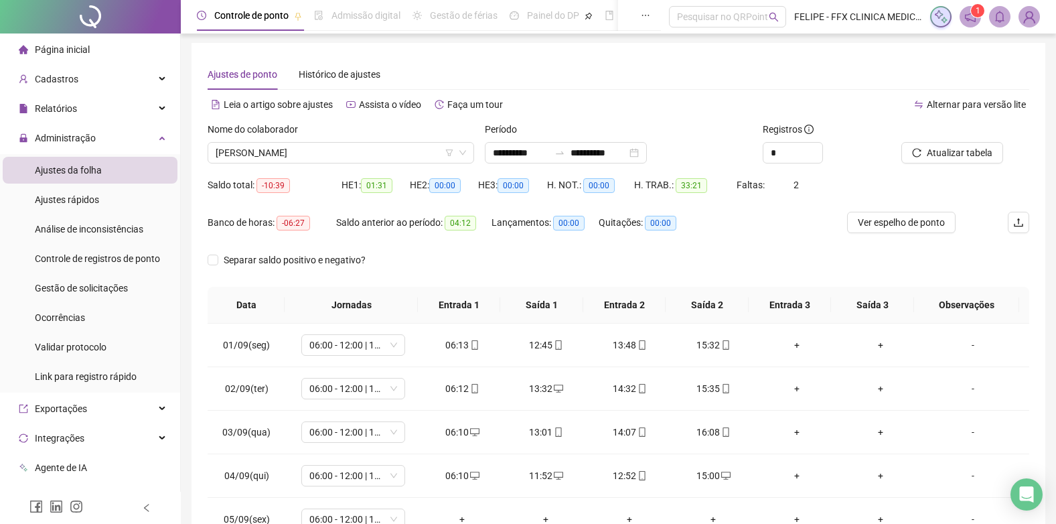
scroll to position [0, 0]
click at [334, 152] on span "[PERSON_NAME]" at bounding box center [341, 154] width 251 height 20
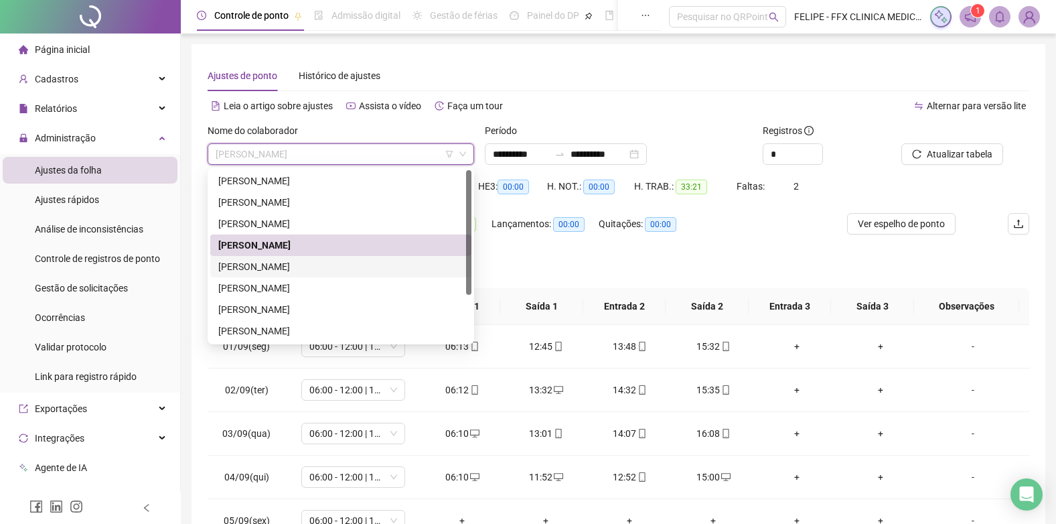
click at [317, 265] on div "[PERSON_NAME]" at bounding box center [340, 266] width 245 height 15
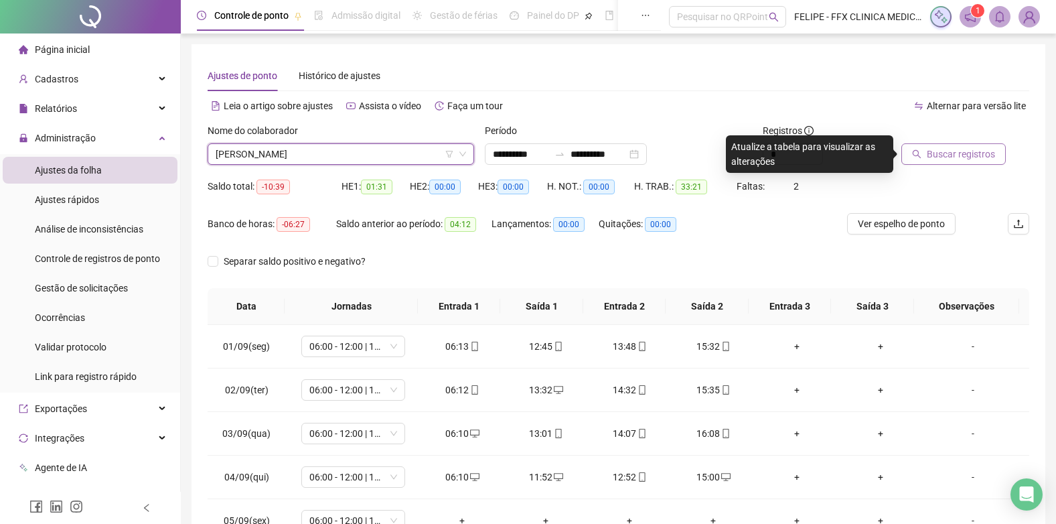
click at [961, 160] on span "Buscar registros" at bounding box center [961, 154] width 68 height 15
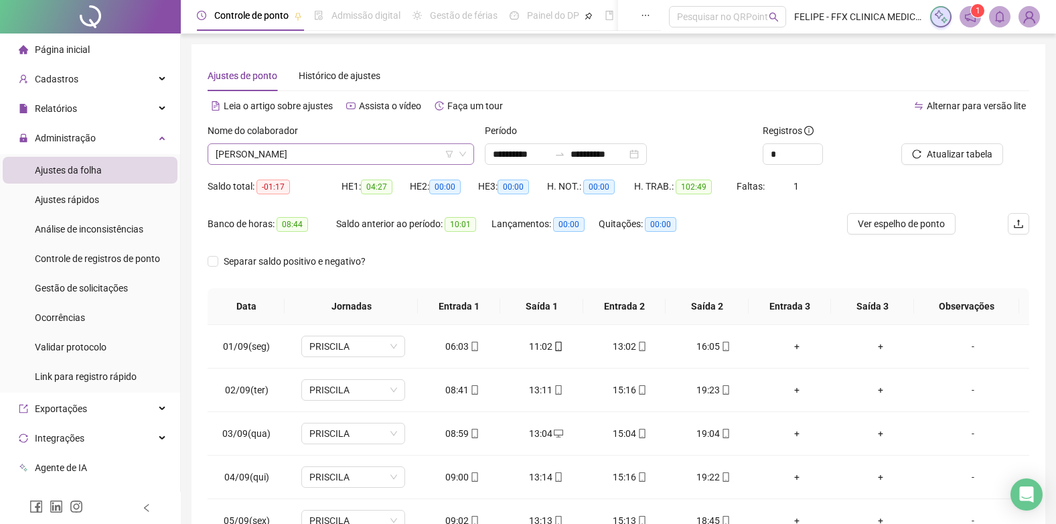
click at [331, 153] on span "[PERSON_NAME]" at bounding box center [341, 154] width 251 height 20
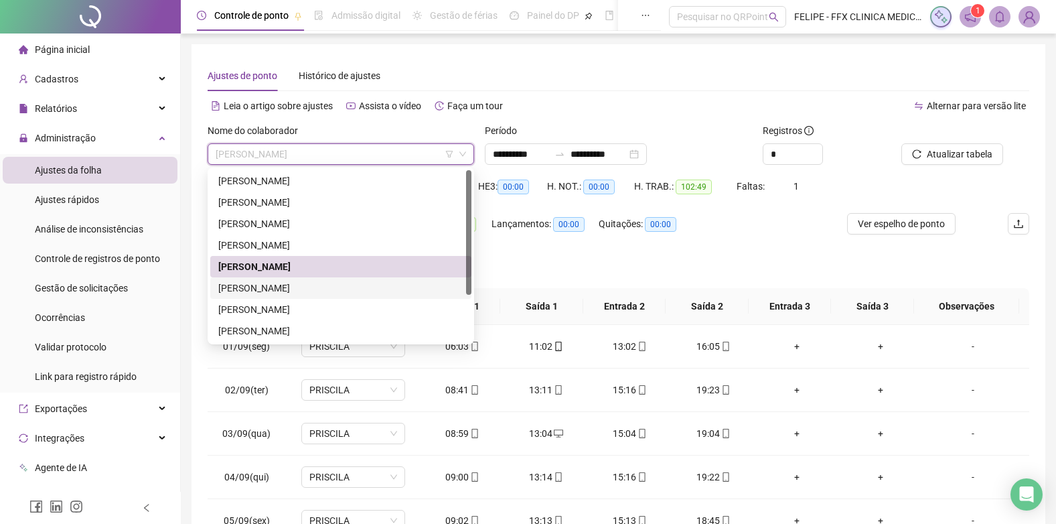
click at [320, 279] on div "[PERSON_NAME]" at bounding box center [340, 287] width 261 height 21
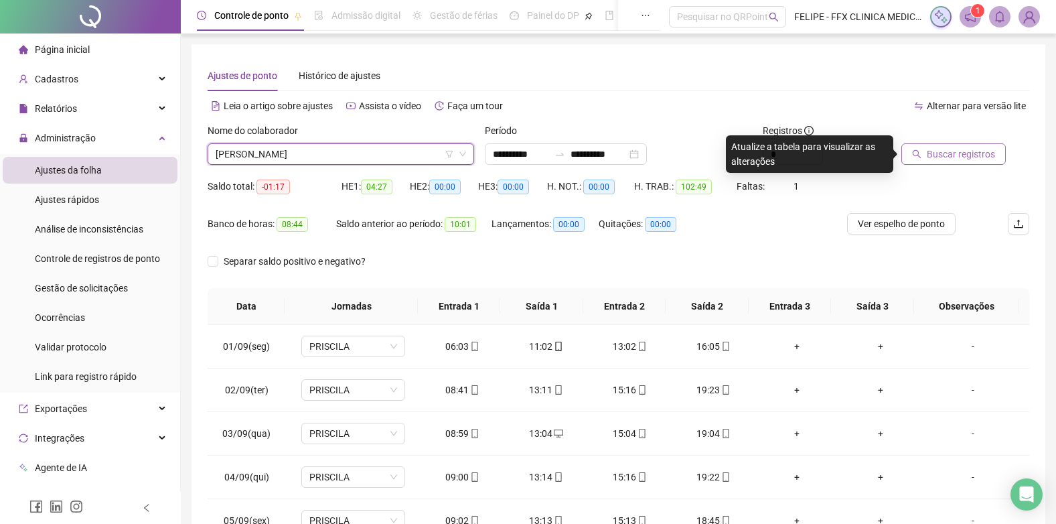
click at [946, 145] on button "Buscar registros" at bounding box center [954, 153] width 104 height 21
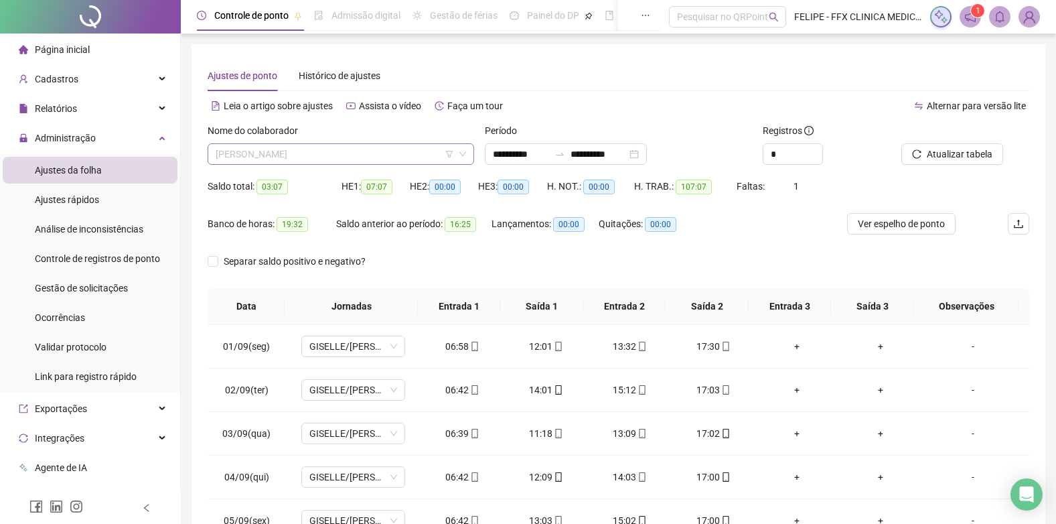
click at [433, 156] on span "[PERSON_NAME]" at bounding box center [341, 154] width 251 height 20
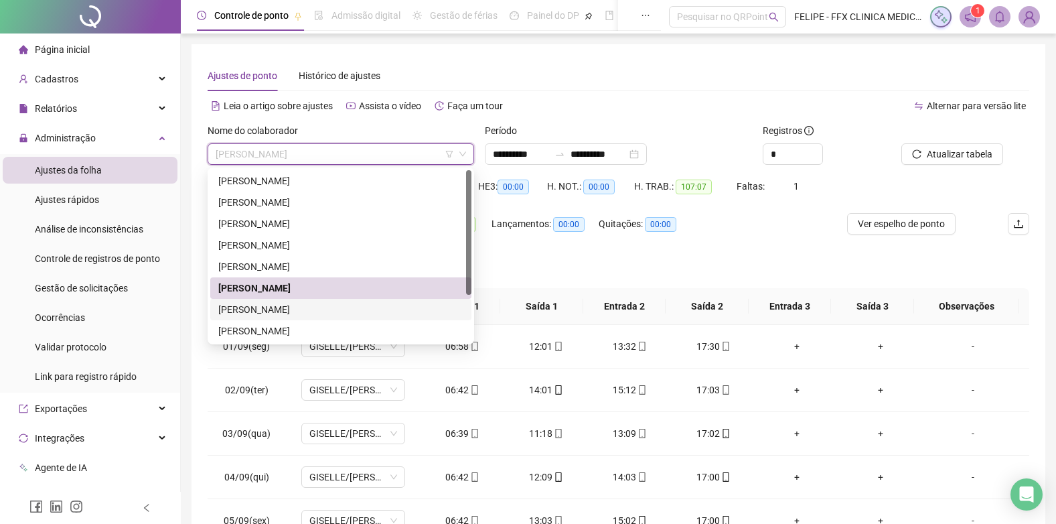
click at [337, 308] on div "[PERSON_NAME]" at bounding box center [340, 309] width 245 height 15
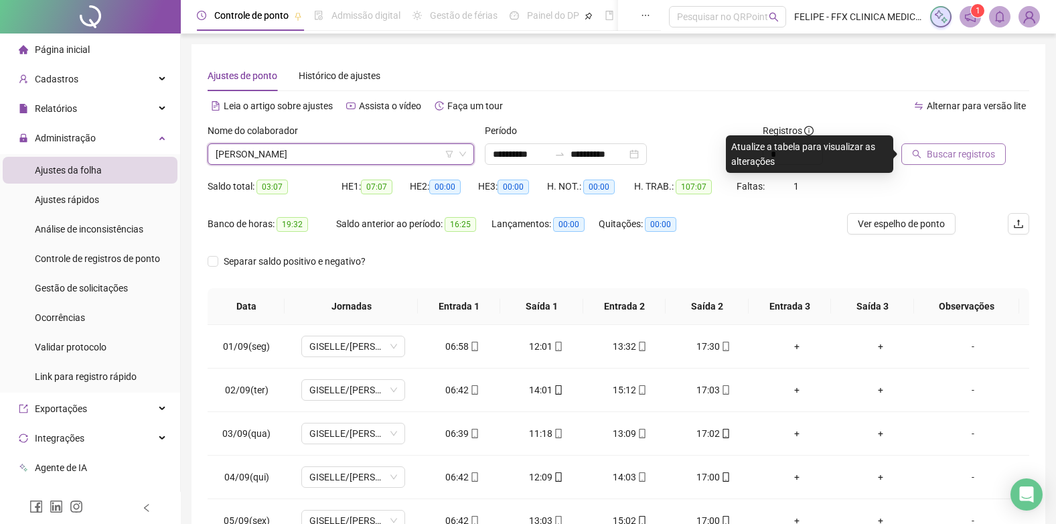
click at [939, 161] on span "Buscar registros" at bounding box center [961, 154] width 68 height 15
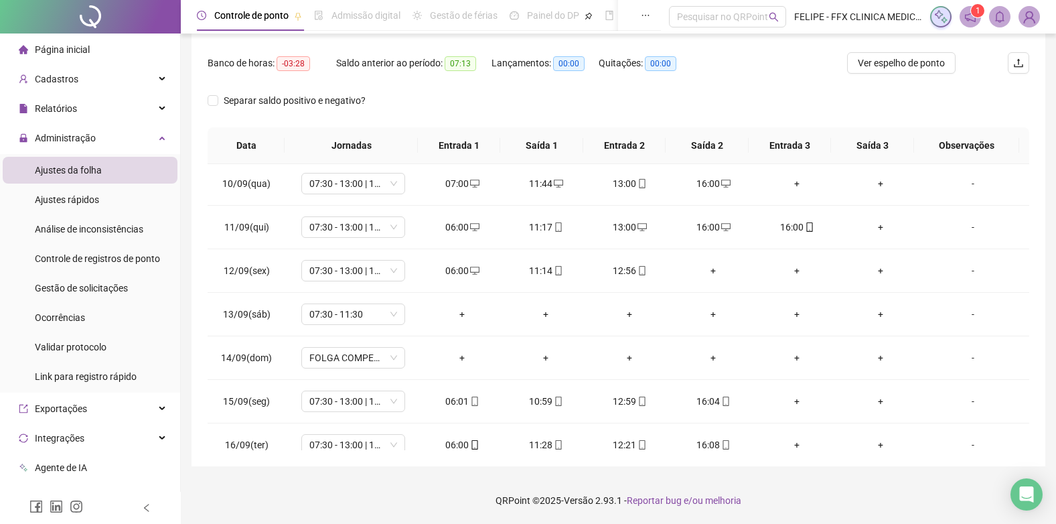
scroll to position [402, 0]
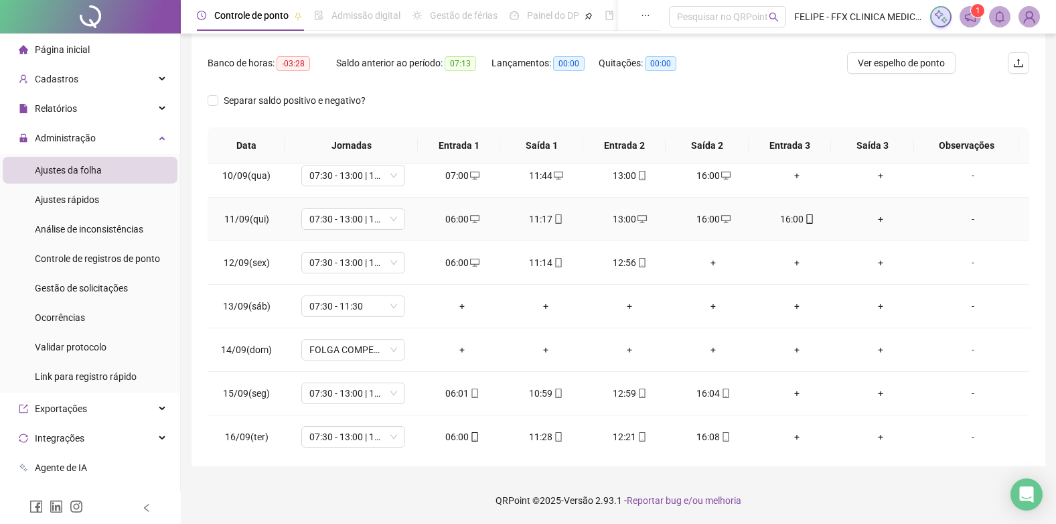
click at [721, 220] on icon "desktop" at bounding box center [725, 218] width 9 height 9
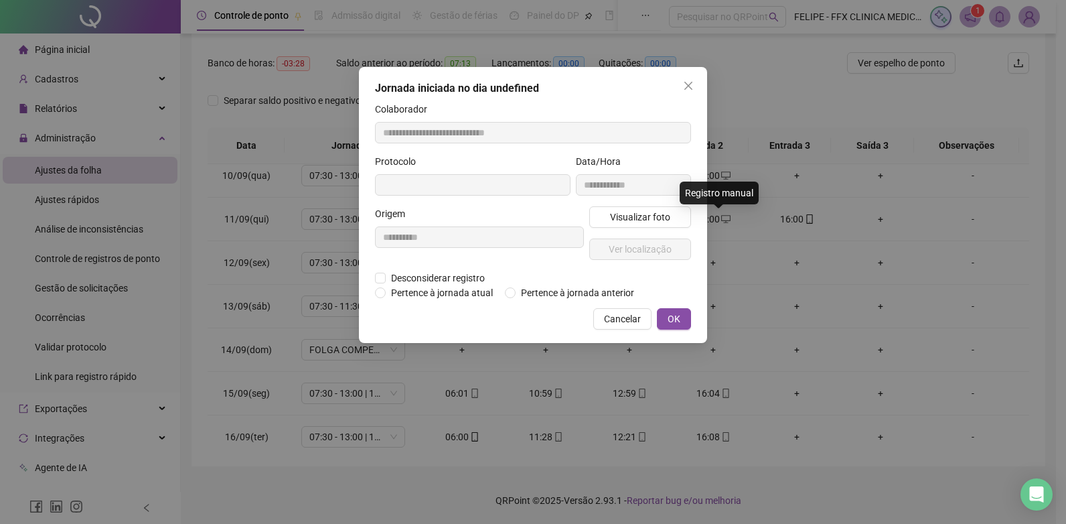
type input "**********"
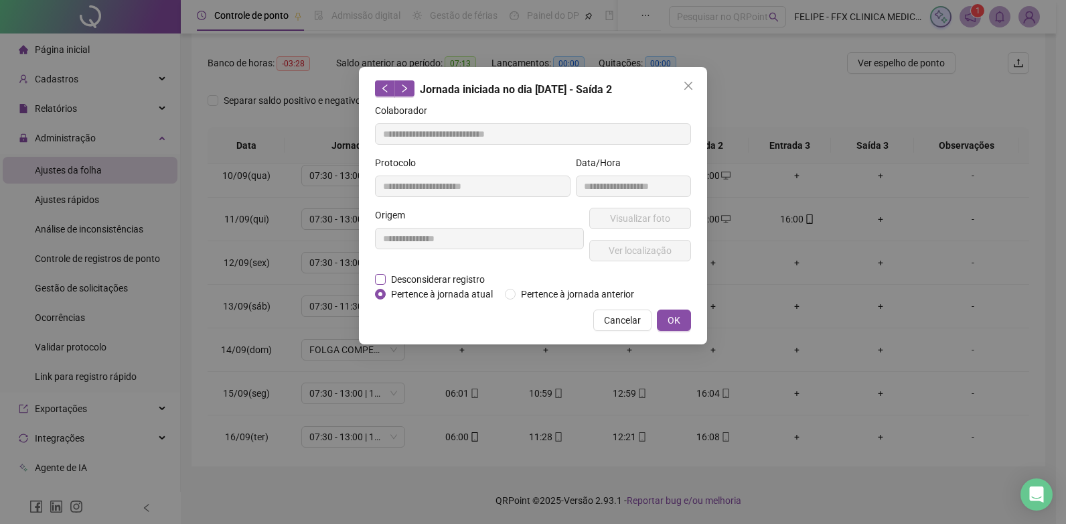
click at [476, 275] on span "Desconsiderar registro" at bounding box center [438, 279] width 104 height 15
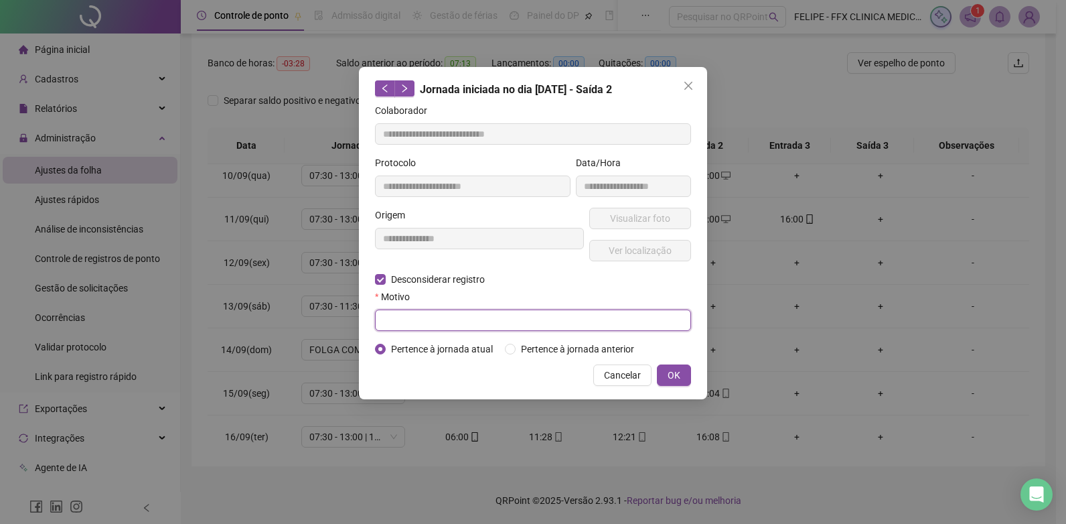
click at [482, 317] on input "text" at bounding box center [533, 319] width 316 height 21
type input "*********"
click at [669, 372] on span "OK" at bounding box center [674, 375] width 13 height 15
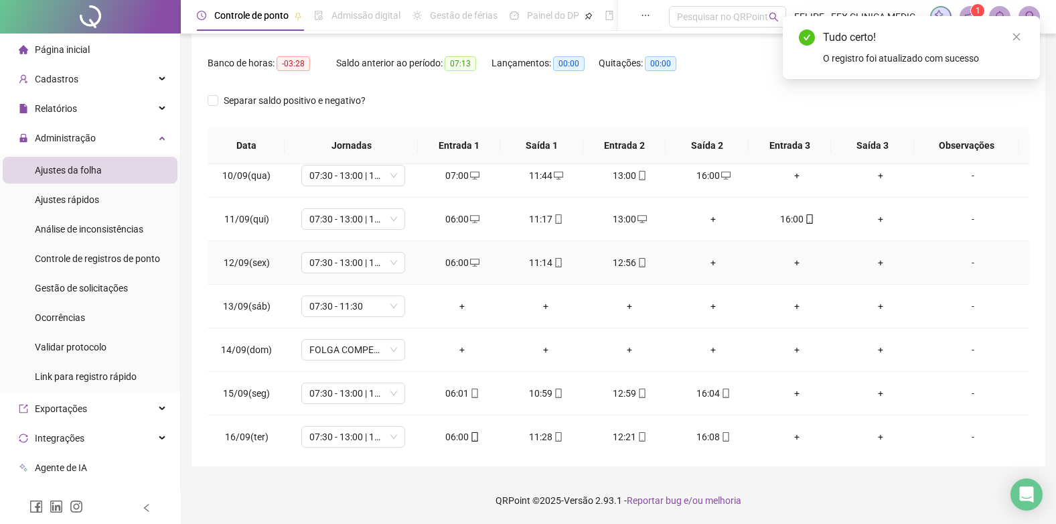
click at [706, 261] on div "+" at bounding box center [714, 262] width 62 height 15
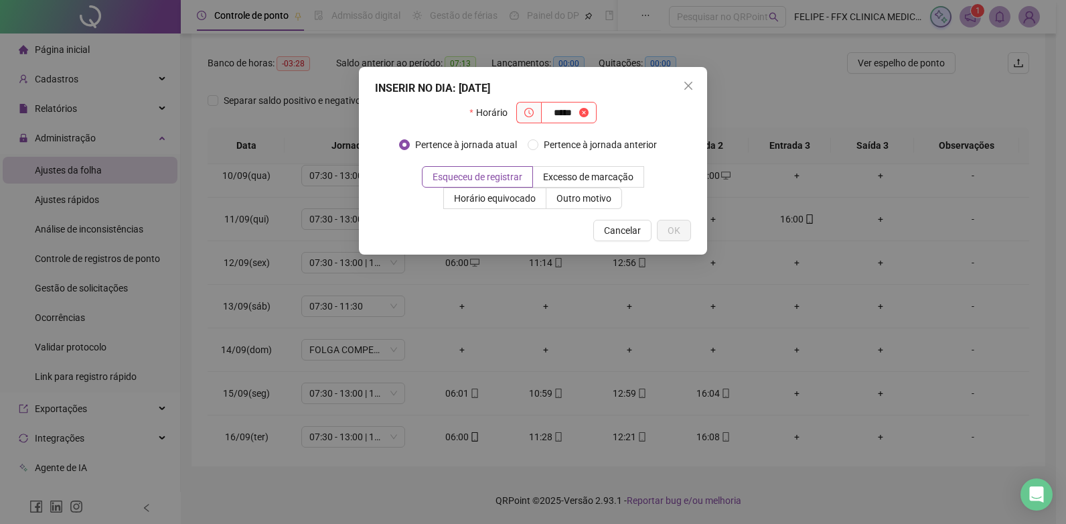
type input "*****"
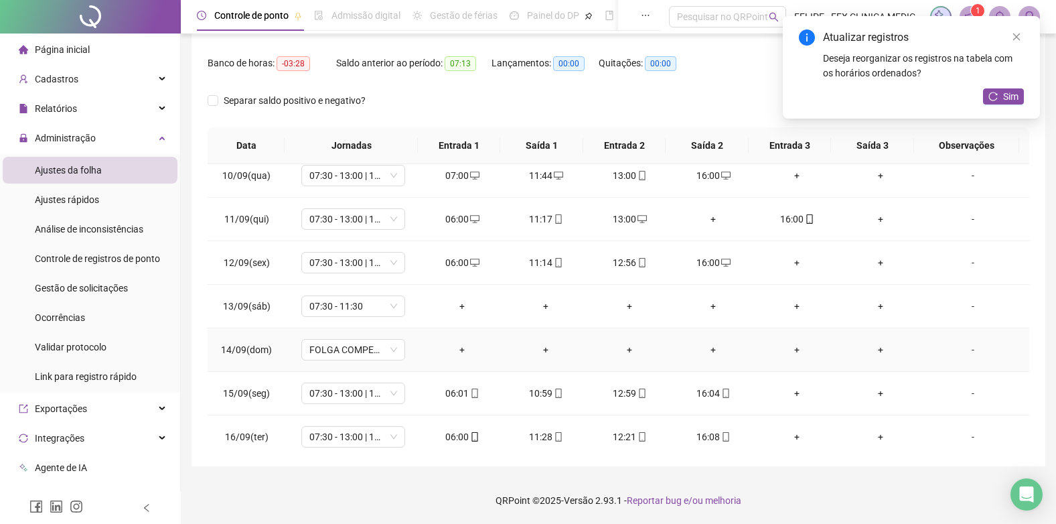
scroll to position [411, 0]
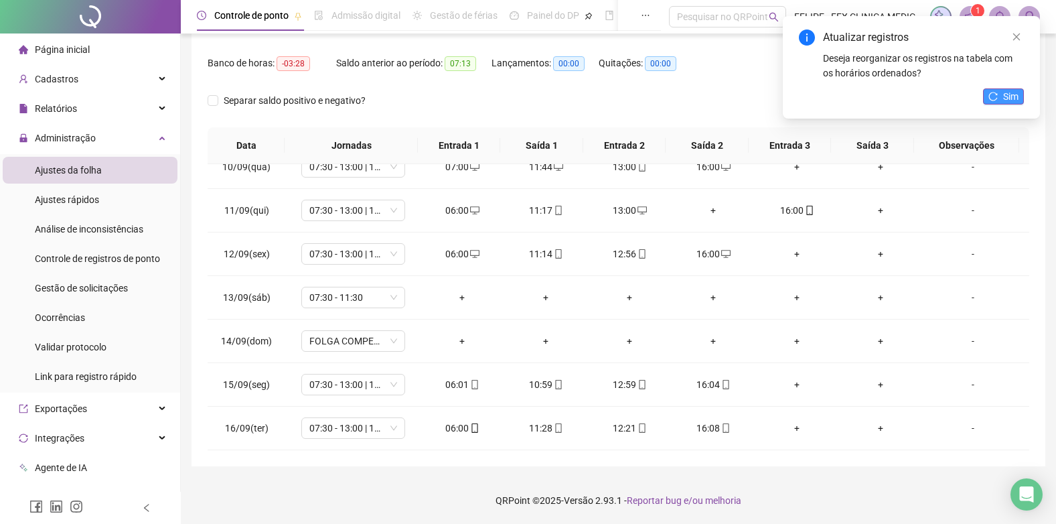
click at [995, 95] on icon "reload" at bounding box center [993, 96] width 9 height 9
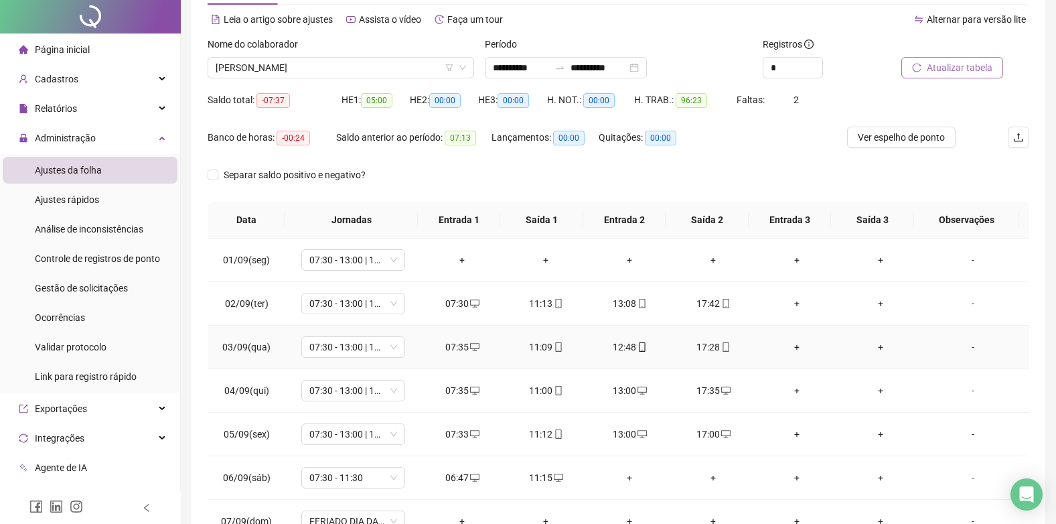
scroll to position [0, 0]
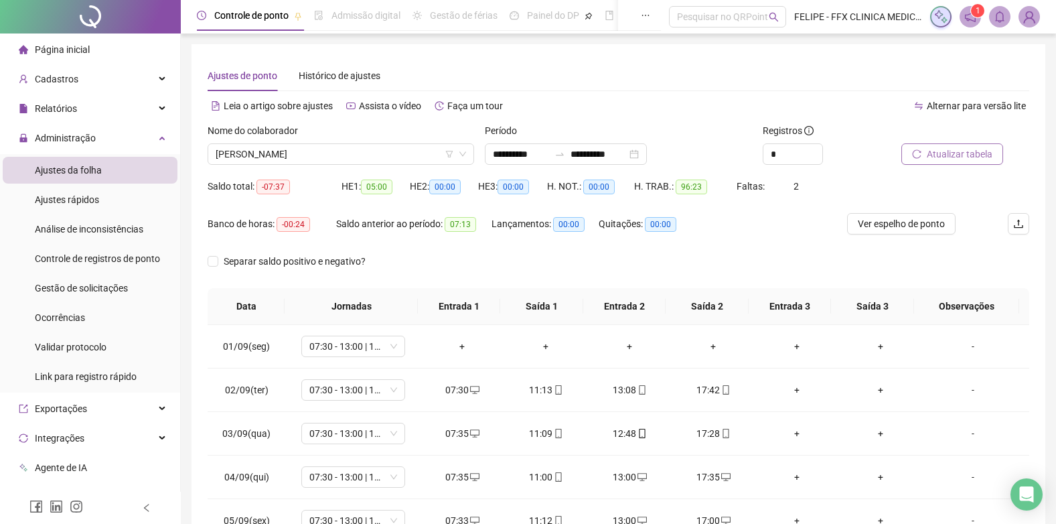
click at [973, 155] on span "Atualizar tabela" at bounding box center [960, 154] width 66 height 15
click at [359, 153] on span "[PERSON_NAME]" at bounding box center [341, 154] width 251 height 20
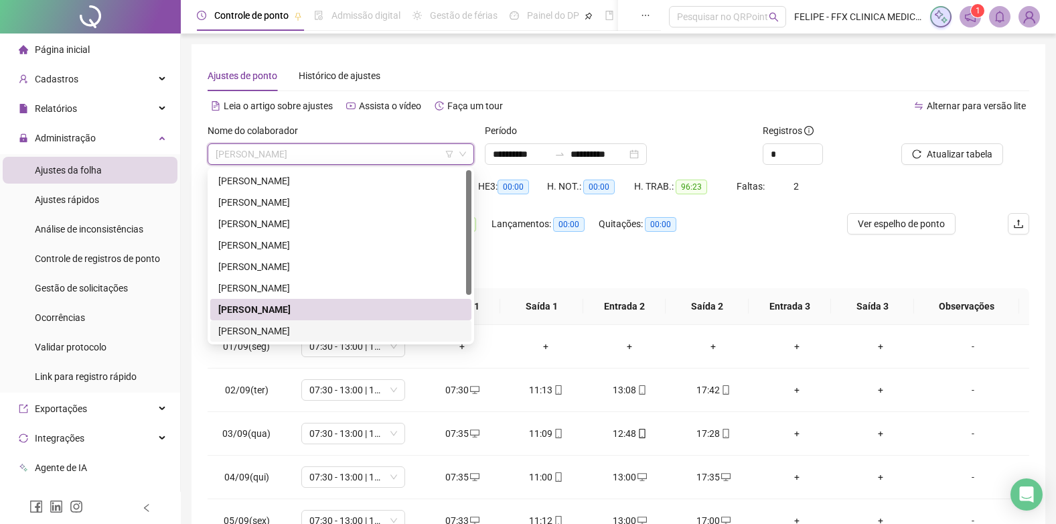
click at [333, 326] on div "[PERSON_NAME]" at bounding box center [340, 331] width 245 height 15
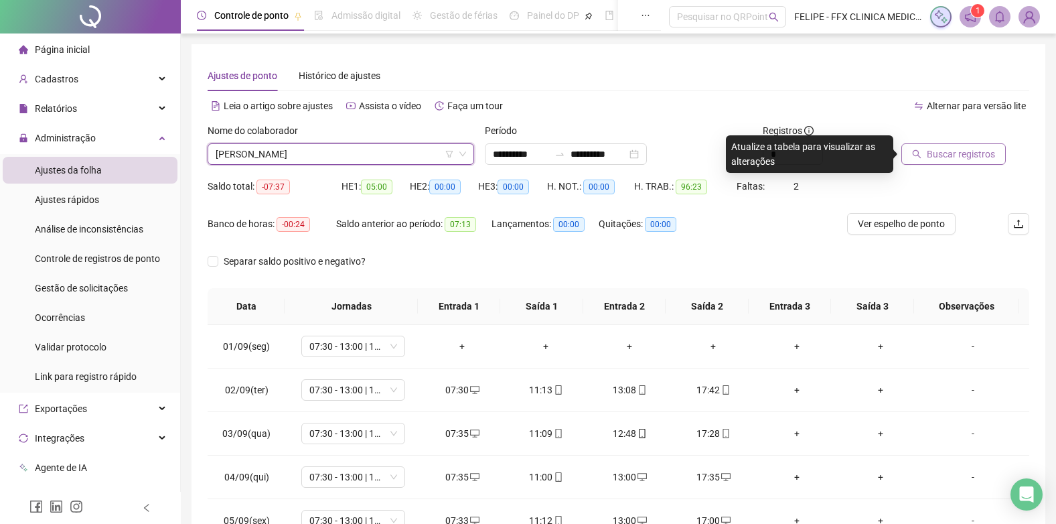
click at [952, 154] on span "Buscar registros" at bounding box center [961, 154] width 68 height 15
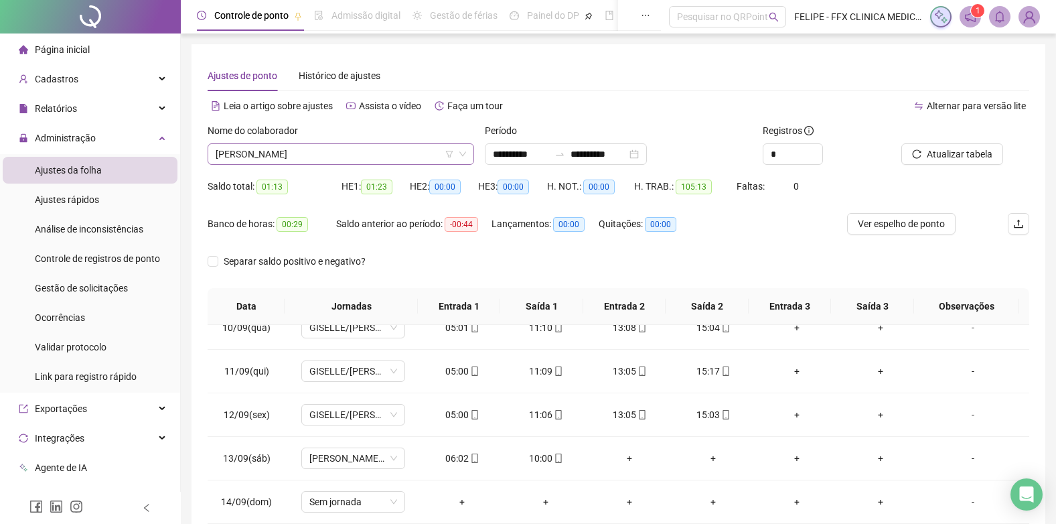
click at [401, 154] on span "[PERSON_NAME]" at bounding box center [341, 154] width 251 height 20
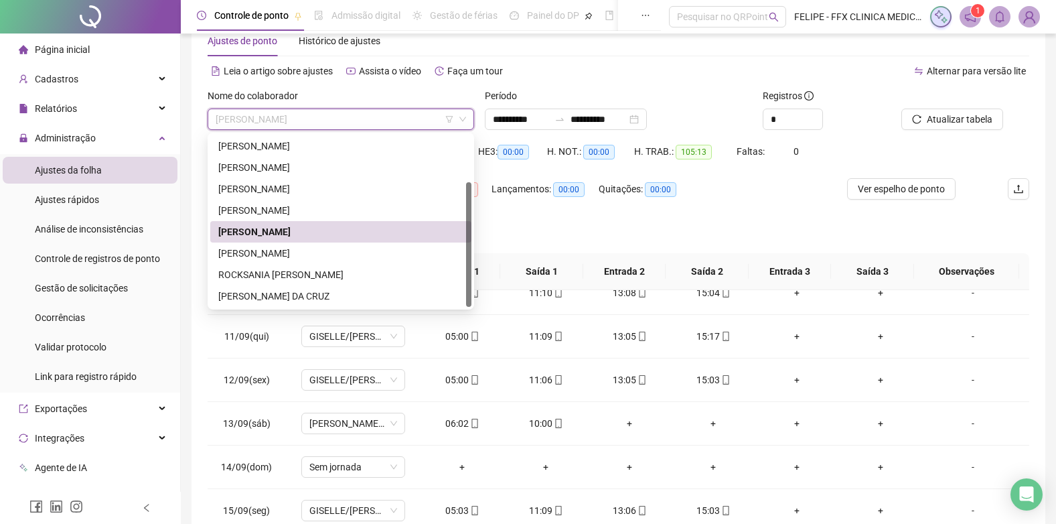
scroll to position [67, 0]
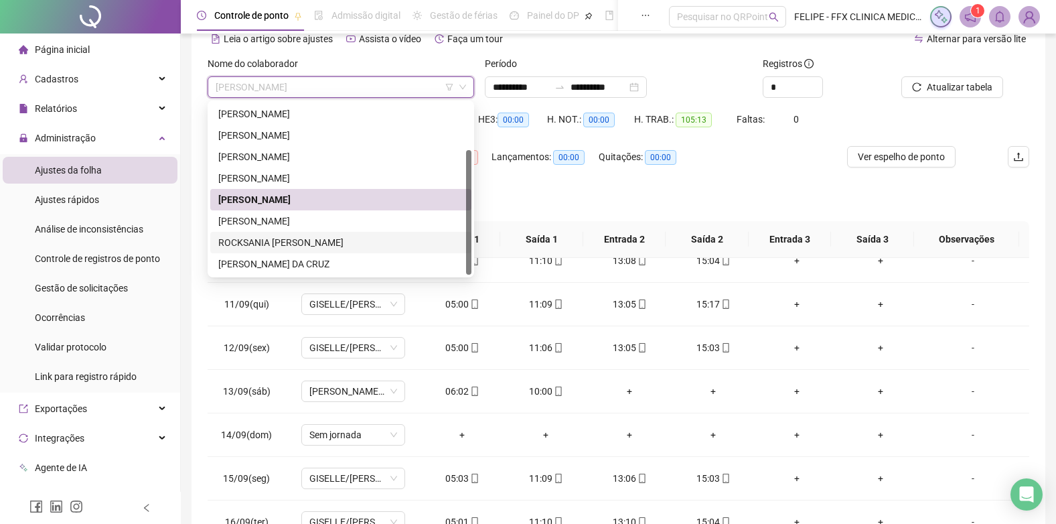
click at [753, 179] on div "Banco de horas: 00:29 Saldo anterior ao período: -00:44 Lançamentos: 00:00 Quit…" at bounding box center [516, 165] width 616 height 38
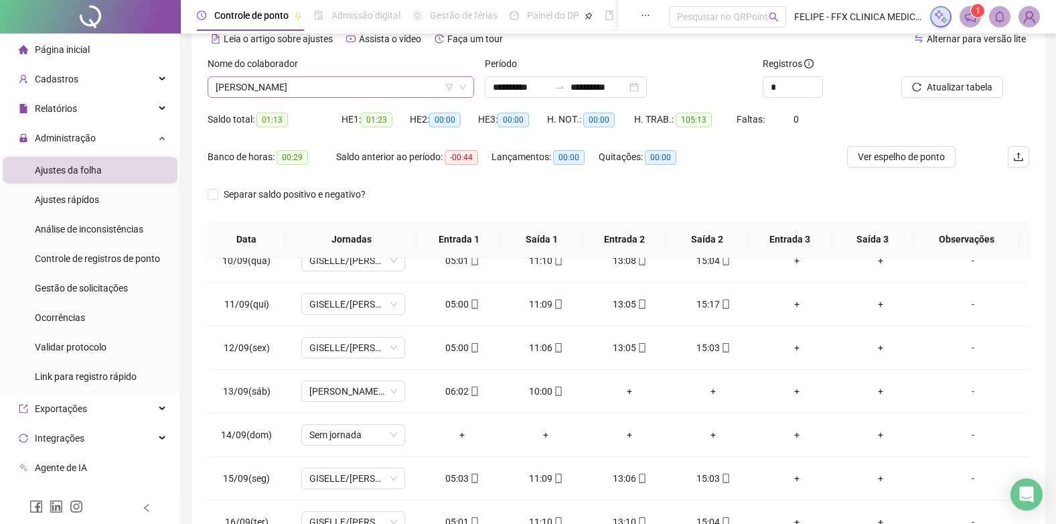
click at [383, 84] on span "[PERSON_NAME]" at bounding box center [341, 87] width 251 height 20
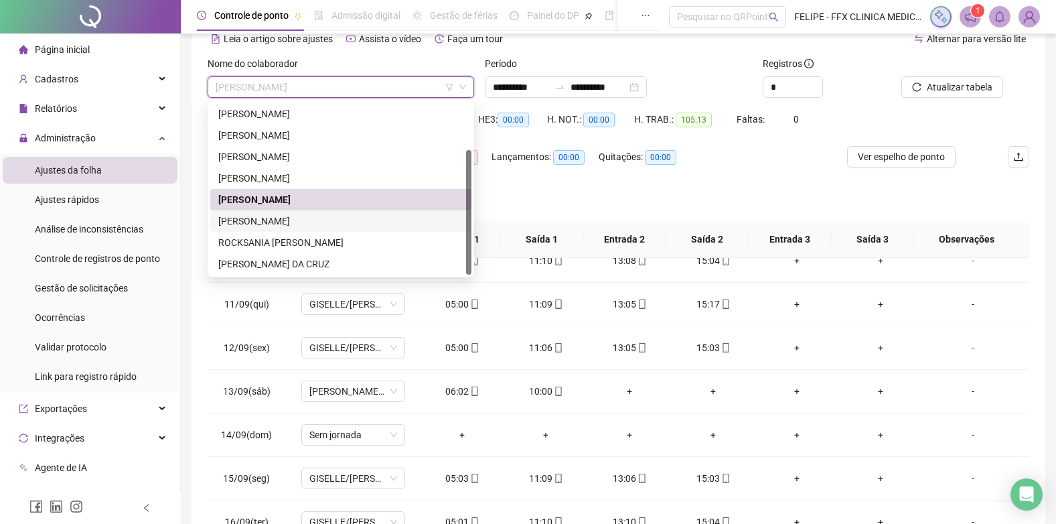
click at [318, 220] on div "[PERSON_NAME]" at bounding box center [340, 221] width 245 height 15
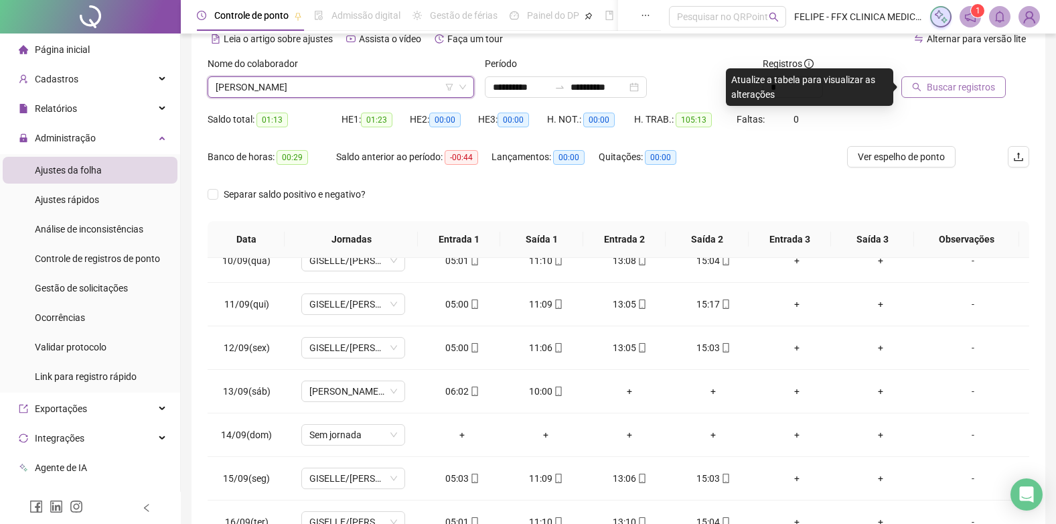
click at [944, 90] on span "Buscar registros" at bounding box center [961, 87] width 68 height 15
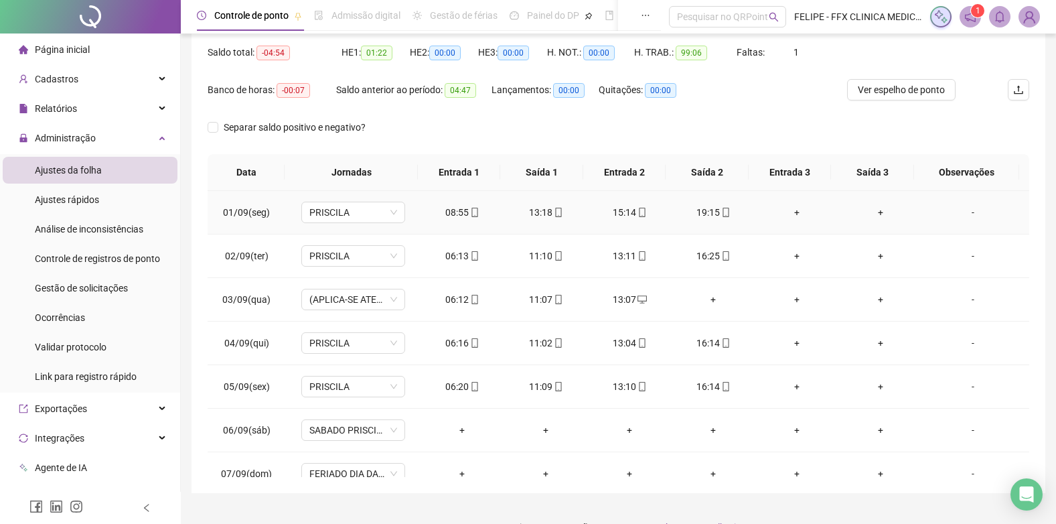
scroll to position [0, 0]
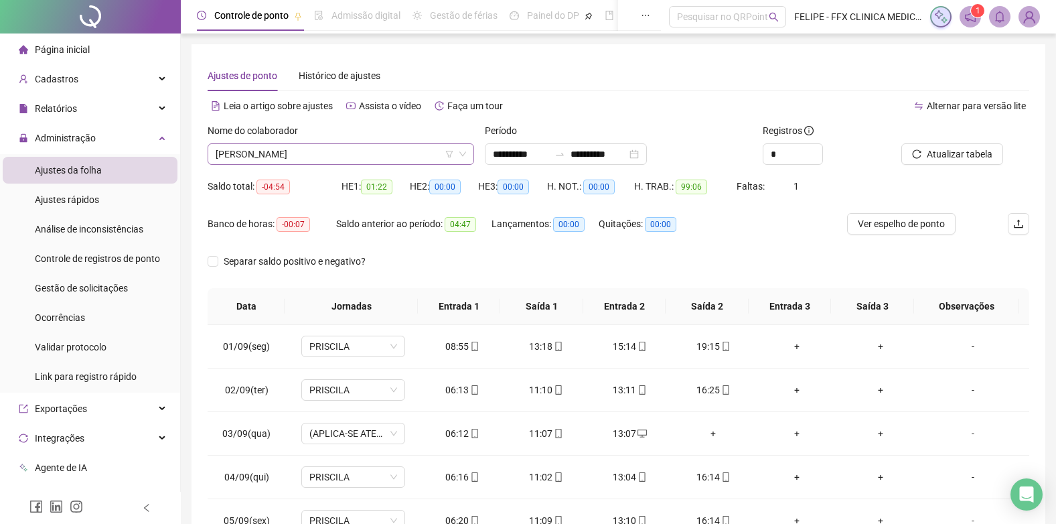
click at [324, 153] on span "[PERSON_NAME]" at bounding box center [341, 154] width 251 height 20
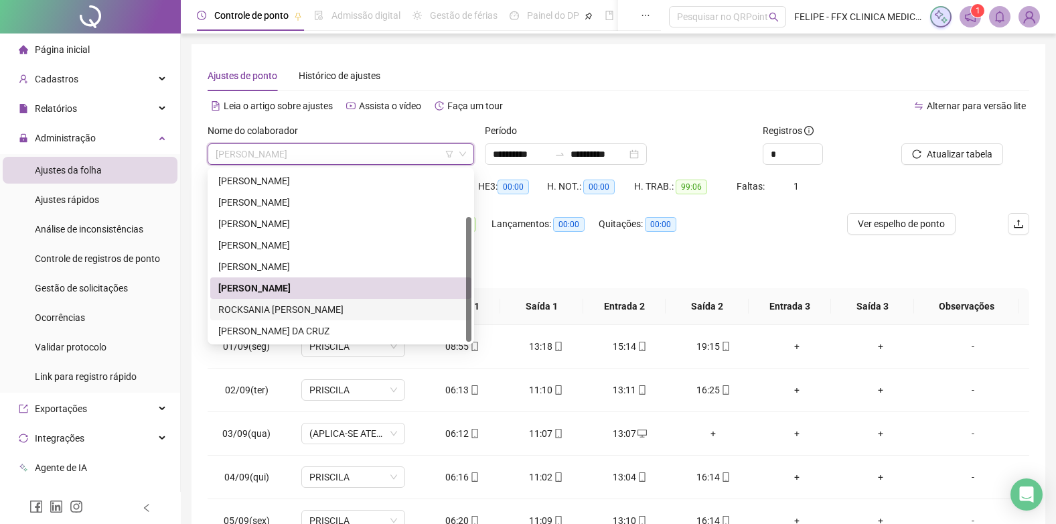
click at [293, 311] on div "ROCKSANIA [PERSON_NAME]" at bounding box center [340, 309] width 245 height 15
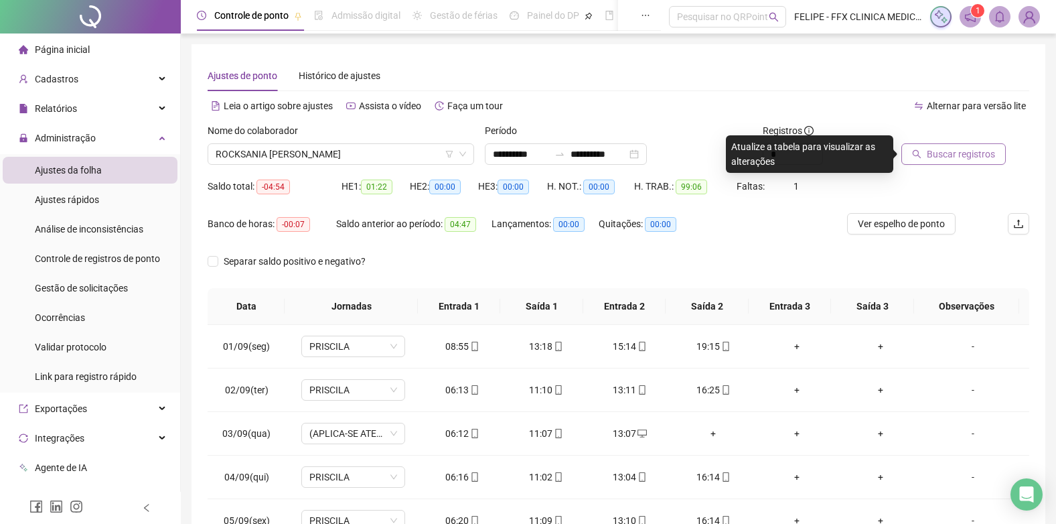
click at [943, 161] on span "Buscar registros" at bounding box center [961, 154] width 68 height 15
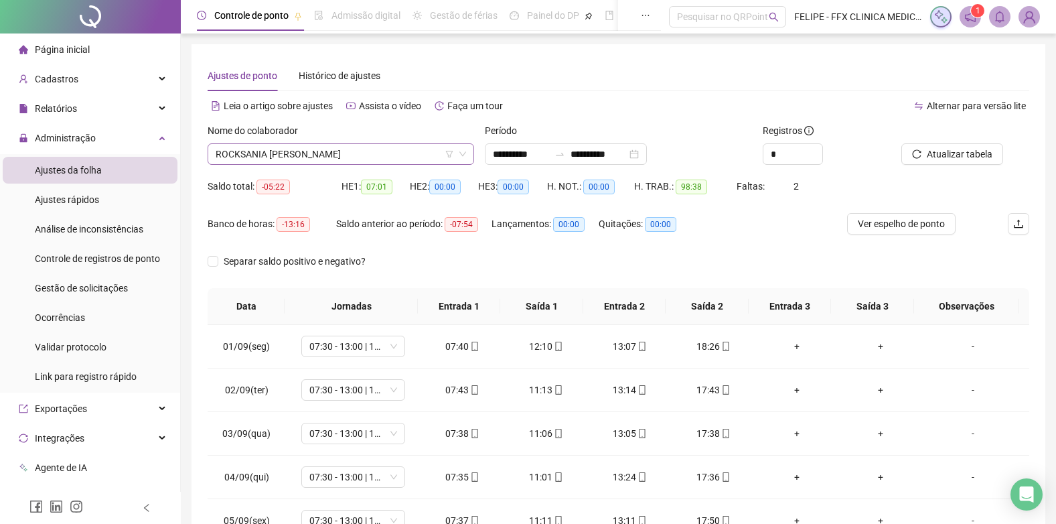
click at [301, 150] on span "ROCKSANIA [PERSON_NAME]" at bounding box center [341, 154] width 251 height 20
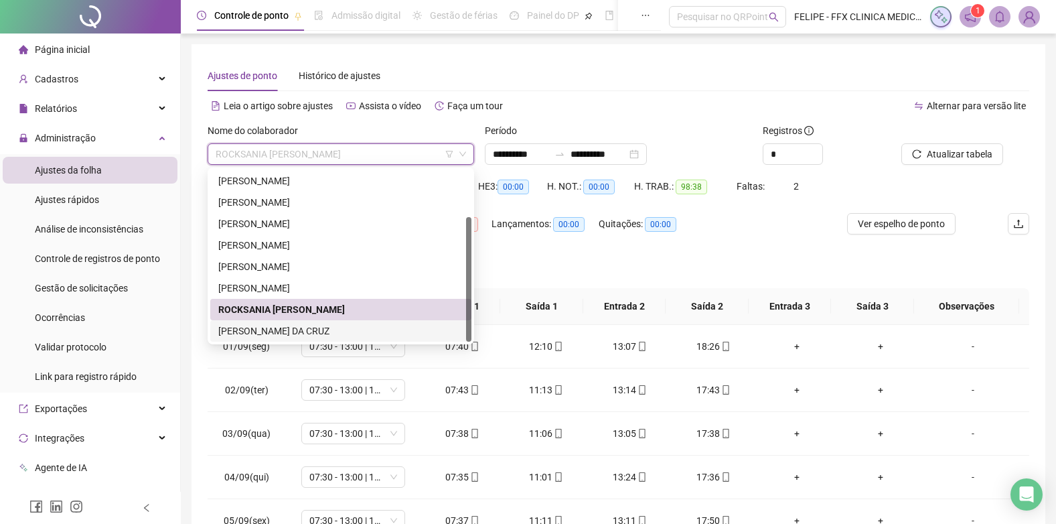
click at [308, 328] on div "[PERSON_NAME] DA CRUZ" at bounding box center [340, 331] width 245 height 15
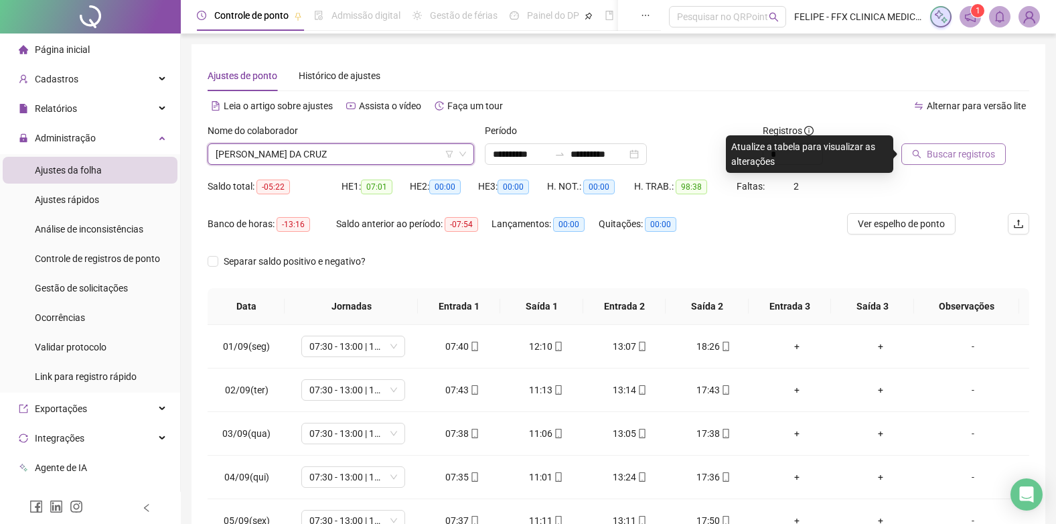
click at [938, 155] on span "Buscar registros" at bounding box center [961, 154] width 68 height 15
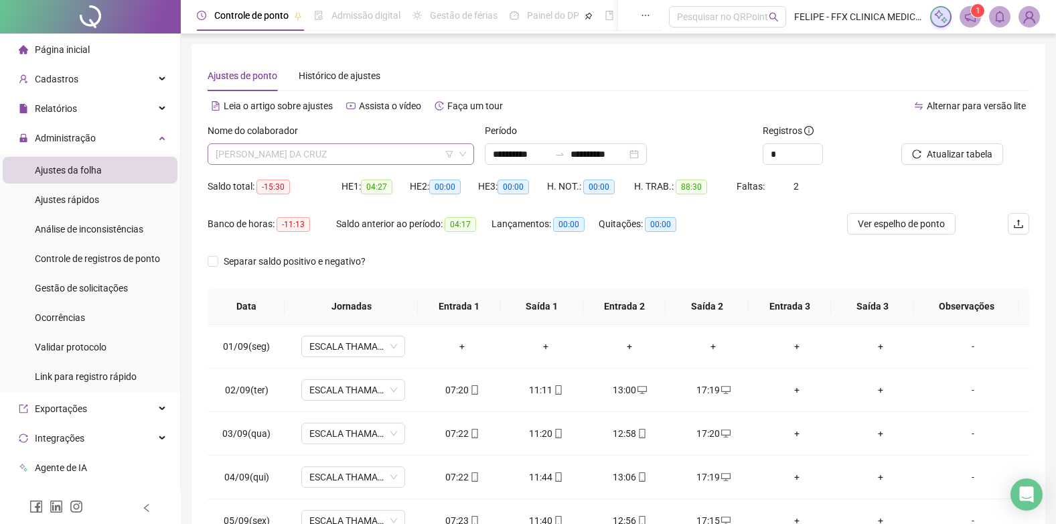
click at [389, 153] on span "[PERSON_NAME] DA CRUZ" at bounding box center [341, 154] width 251 height 20
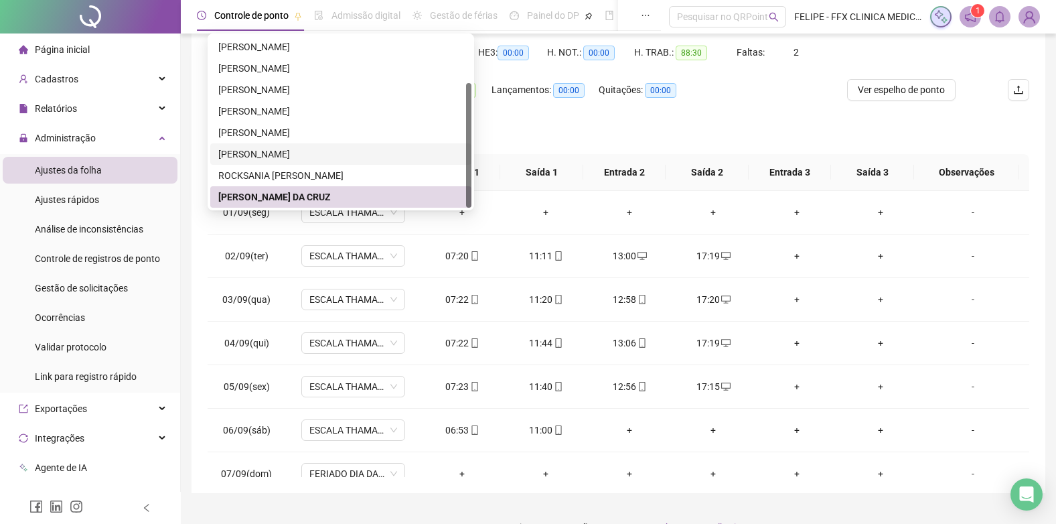
click at [785, 140] on div "Separar saldo positivo e negativo?" at bounding box center [619, 136] width 822 height 38
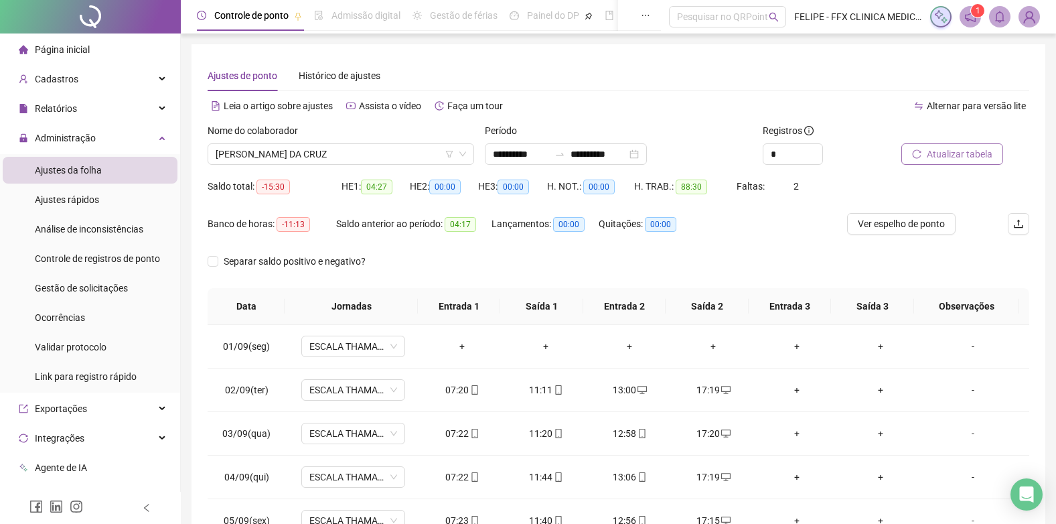
click at [947, 156] on span "Atualizar tabela" at bounding box center [960, 154] width 66 height 15
click at [359, 145] on span "[PERSON_NAME] DA CRUZ" at bounding box center [341, 154] width 251 height 20
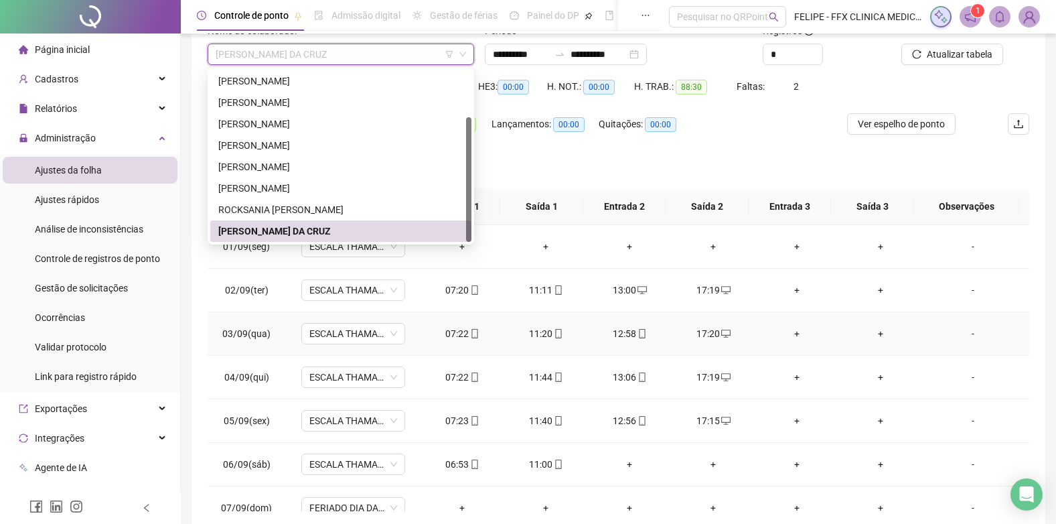
scroll to position [134, 0]
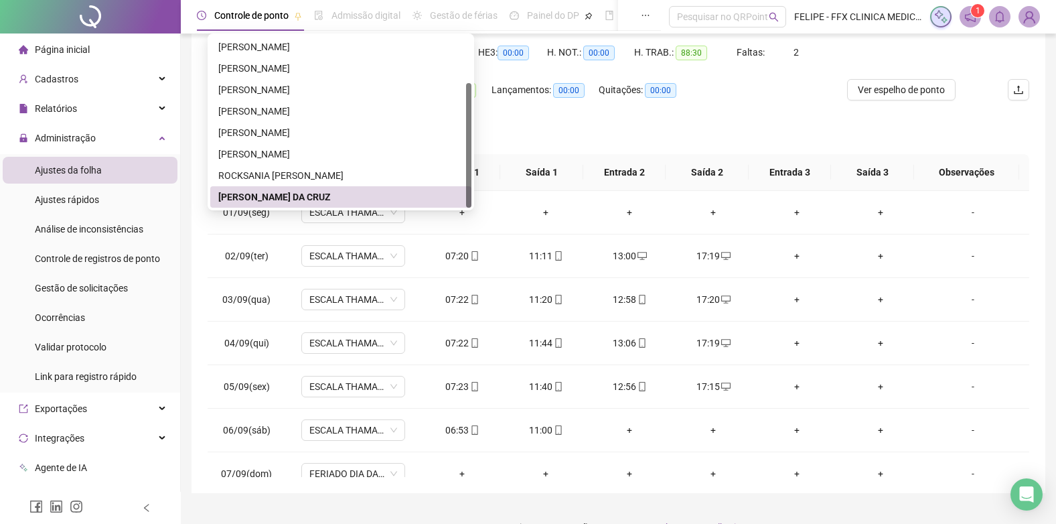
click at [774, 123] on div "Separar saldo positivo e negativo?" at bounding box center [619, 136] width 822 height 38
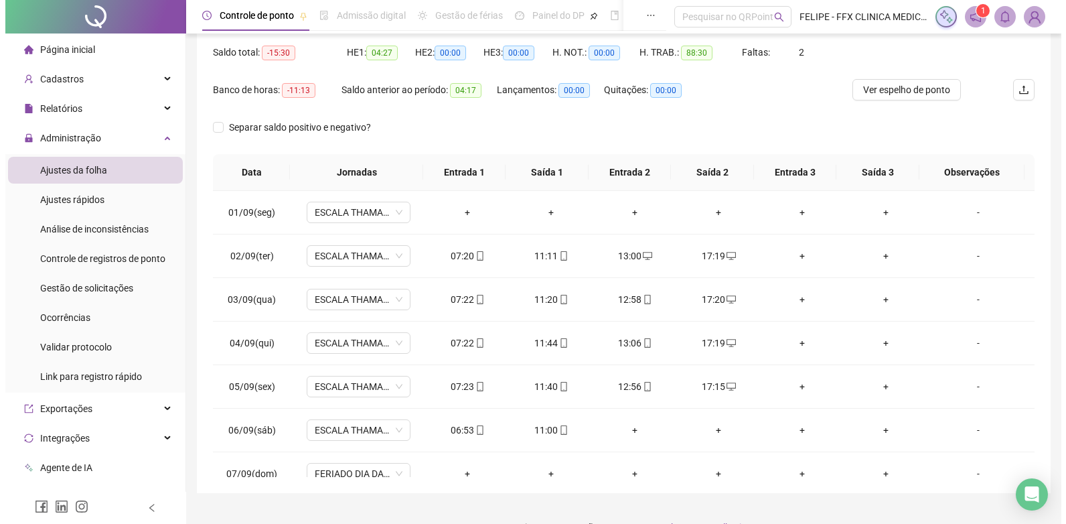
scroll to position [0, 0]
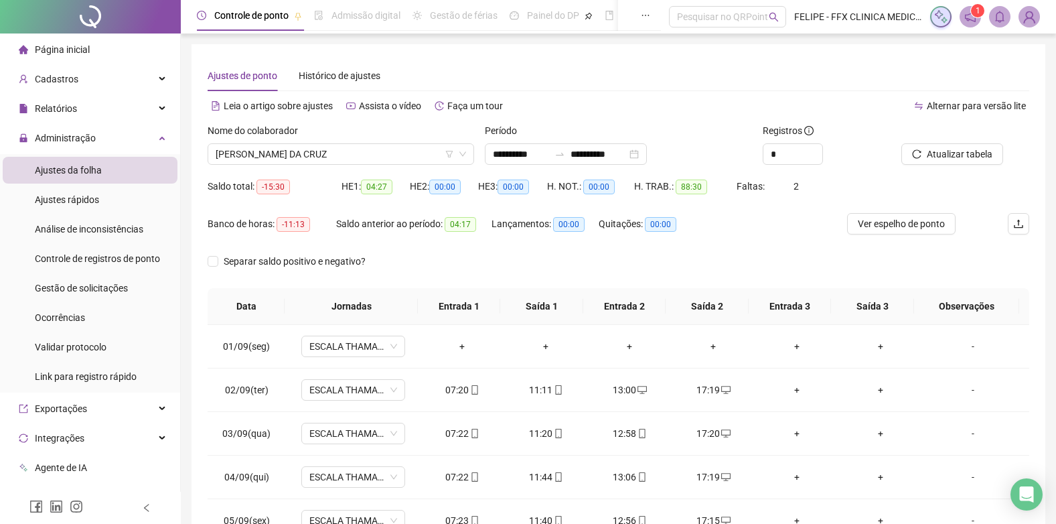
click at [940, 154] on span "Atualizar tabela" at bounding box center [960, 154] width 66 height 15
click at [100, 289] on span "Gestão de solicitações" at bounding box center [81, 288] width 93 height 11
